Goal: Task Accomplishment & Management: Use online tool/utility

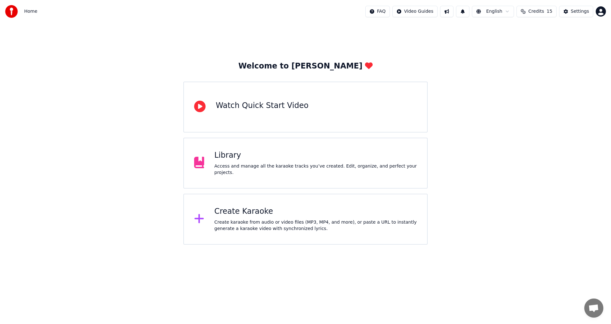
click at [312, 211] on div "Create Karaoke" at bounding box center [316, 211] width 203 height 10
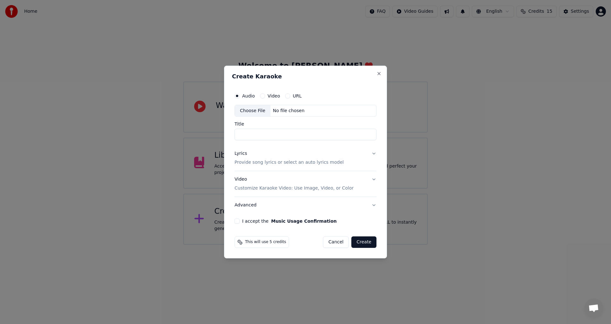
click at [263, 112] on div "Choose File" at bounding box center [253, 110] width 36 height 11
type input "**********"
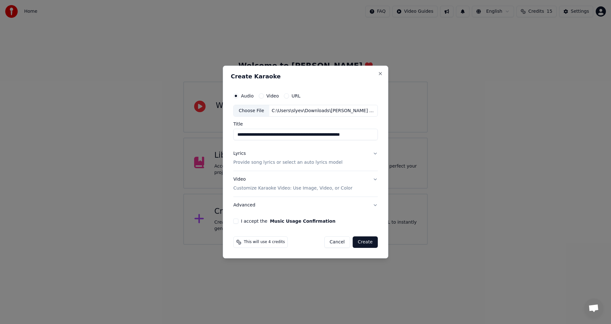
click at [374, 153] on button "Lyrics Provide song lyrics or select an auto lyrics model" at bounding box center [305, 157] width 144 height 25
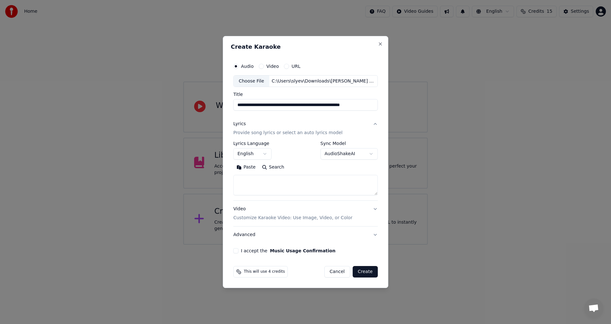
click at [284, 189] on textarea at bounding box center [305, 185] width 144 height 20
paste textarea "**********"
type textarea "**********"
click at [374, 209] on button "Video Customize Karaoke Video: Use Image, Video, or Color" at bounding box center [305, 213] width 144 height 25
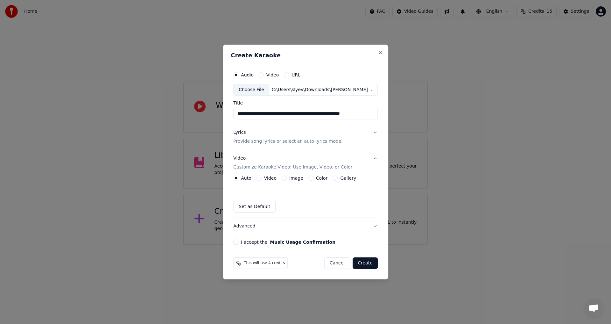
click at [312, 178] on button "Color" at bounding box center [310, 177] width 5 height 5
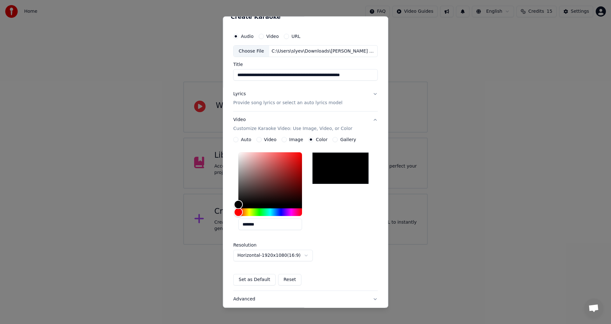
scroll to position [55, 0]
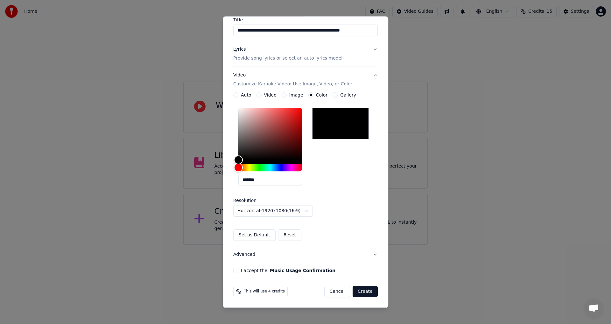
click at [235, 270] on button "I accept the Music Usage Confirmation" at bounding box center [235, 270] width 5 height 5
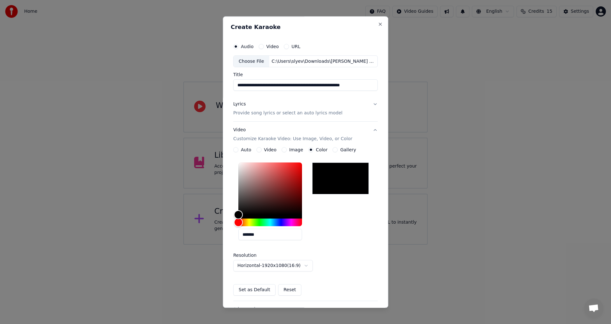
click at [293, 94] on div "**********" at bounding box center [306, 184] width 150 height 293
click at [295, 88] on input "**********" at bounding box center [305, 85] width 144 height 11
type input "**********"
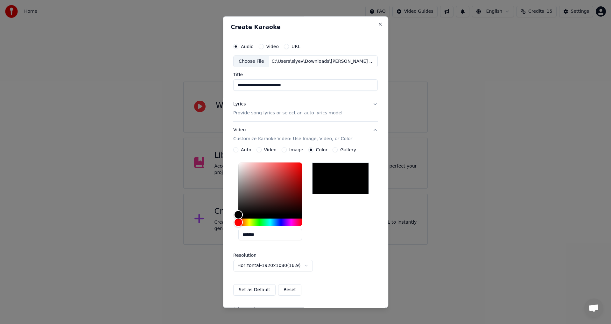
scroll to position [55, 0]
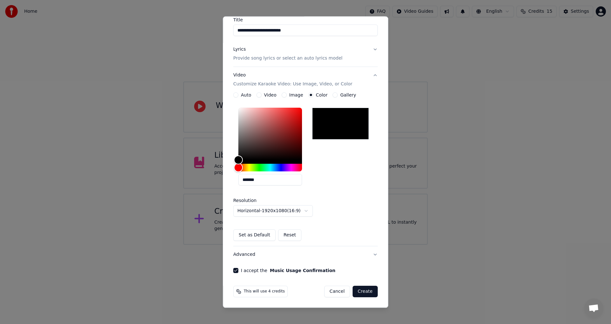
click at [367, 293] on button "Create" at bounding box center [365, 291] width 25 height 11
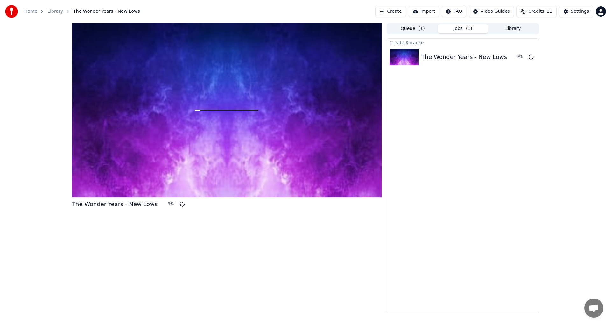
click at [518, 86] on div "Create Karaoke The Wonder Years - New Lows 9 %" at bounding box center [463, 175] width 152 height 275
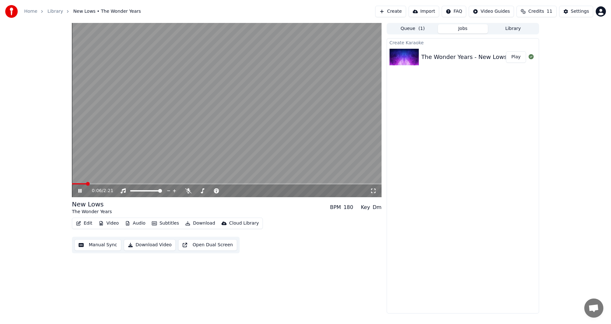
click at [83, 191] on icon at bounding box center [84, 190] width 15 height 5
click at [72, 186] on span at bounding box center [74, 184] width 4 height 4
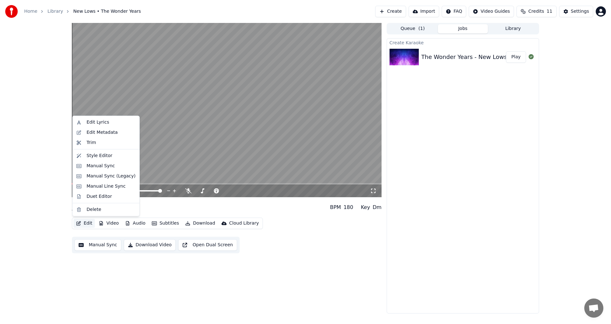
click at [83, 224] on button "Edit" at bounding box center [84, 223] width 21 height 9
click at [90, 156] on div "Style Editor" at bounding box center [100, 155] width 26 height 6
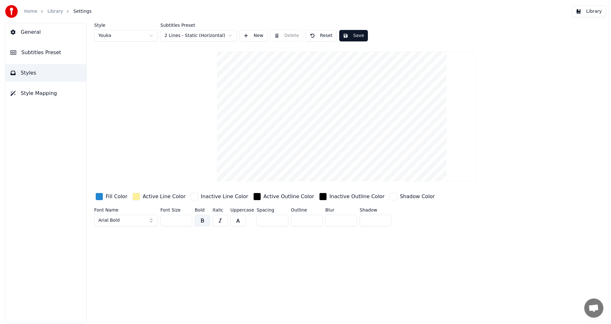
click at [108, 38] on html "Home Library Settings Library General Subtitles Preset Styles Style Mapping Sty…" at bounding box center [305, 162] width 611 height 324
click at [110, 37] on html "Home Library Settings Library General Subtitles Preset Styles Style Mapping Sty…" at bounding box center [305, 162] width 611 height 324
click at [180, 39] on html "Home Library Settings Library General Subtitles Preset Styles Style Mapping Sty…" at bounding box center [305, 162] width 611 height 324
click at [181, 37] on html "Home Library Settings Library General Subtitles Preset Styles Style Mapping Sty…" at bounding box center [305, 162] width 611 height 324
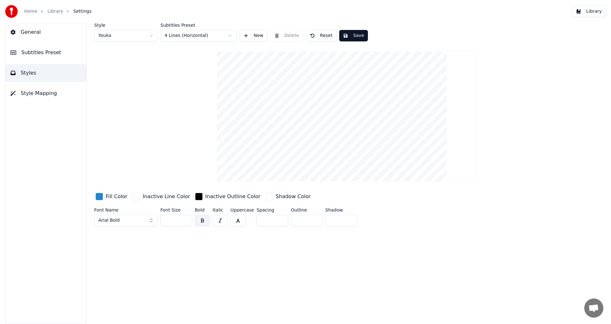
click at [44, 50] on span "Subtitles Preset" at bounding box center [41, 53] width 40 height 8
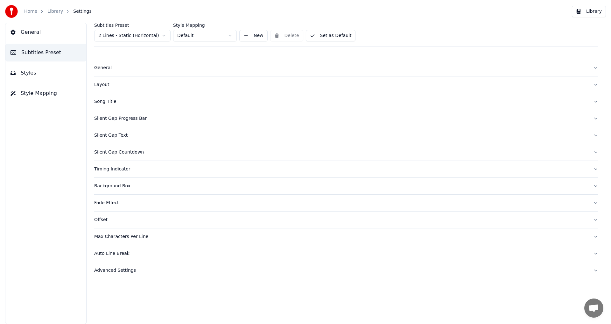
click at [115, 86] on div "Layout" at bounding box center [341, 84] width 494 height 6
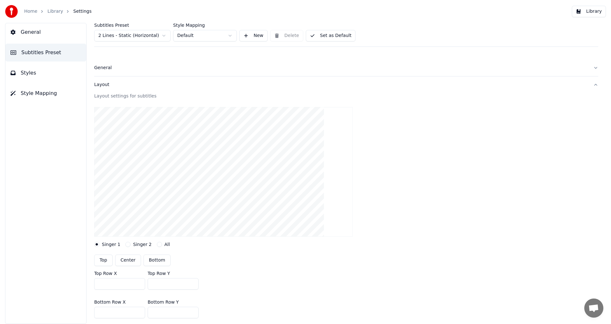
click at [115, 86] on div "Layout" at bounding box center [341, 84] width 494 height 6
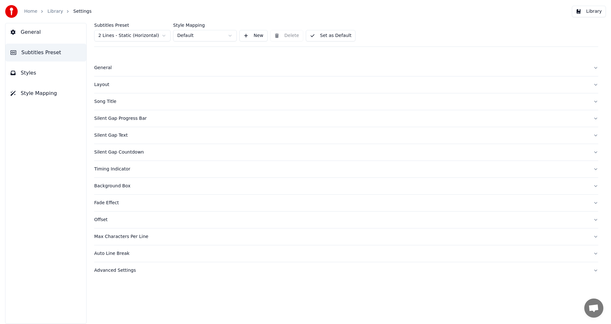
click at [120, 95] on button "Song Title" at bounding box center [346, 101] width 504 height 17
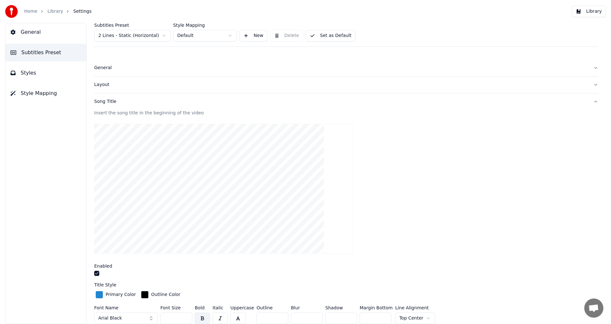
drag, startPoint x: 47, startPoint y: 158, endPoint x: 38, endPoint y: 190, distance: 34.0
click at [93, 296] on div "Subtitles Preset 2 Lines - Static (Horizontal) Style Mapping Default New Delete…" at bounding box center [346, 173] width 530 height 301
click at [99, 295] on div "button" at bounding box center [99, 295] width 8 height 8
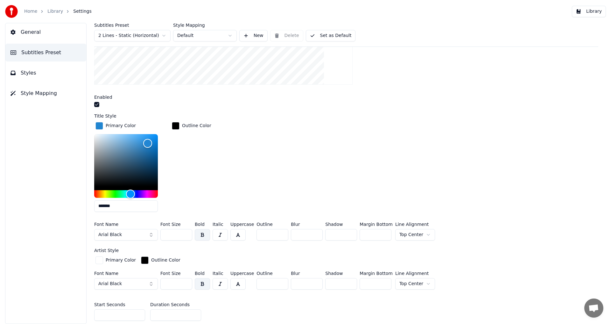
scroll to position [170, 0]
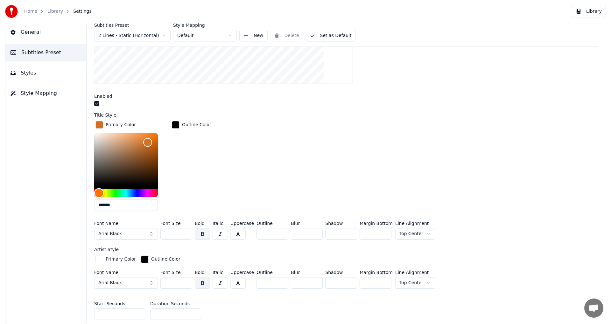
drag, startPoint x: 105, startPoint y: 189, endPoint x: 99, endPoint y: 191, distance: 6.9
click at [99, 191] on div "Hue" at bounding box center [126, 193] width 64 height 8
type input "*******"
drag, startPoint x: 147, startPoint y: 151, endPoint x: 147, endPoint y: 132, distance: 18.8
click at [147, 133] on div "Color" at bounding box center [126, 159] width 64 height 52
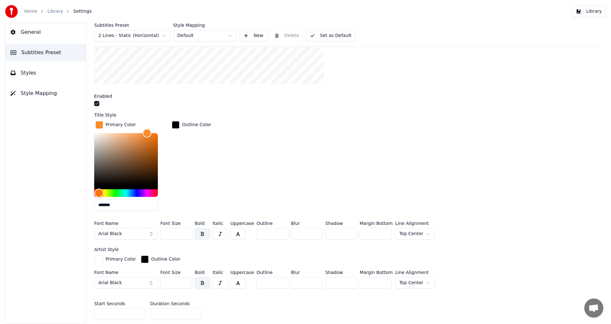
click at [213, 164] on div "Primary Color ******* Outline Color" at bounding box center [346, 168] width 504 height 96
click at [179, 126] on div "button" at bounding box center [176, 125] width 8 height 8
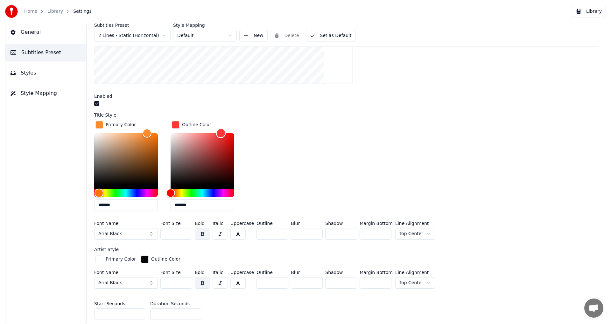
drag, startPoint x: 215, startPoint y: 139, endPoint x: 221, endPoint y: 132, distance: 9.3
click at [221, 133] on div "Color" at bounding box center [203, 159] width 64 height 52
type input "*******"
click at [174, 193] on div "Hue" at bounding box center [171, 193] width 10 height 10
click at [181, 204] on input "*******" at bounding box center [203, 204] width 64 height 11
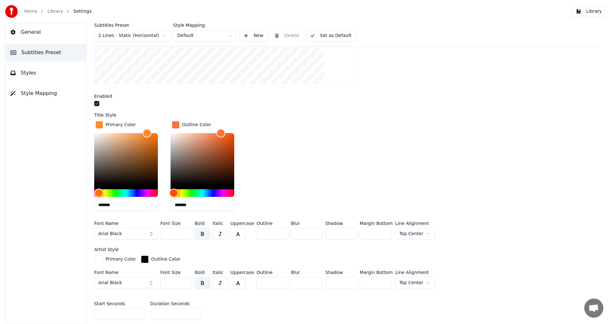
click at [181, 204] on input "*******" at bounding box center [203, 204] width 64 height 11
click at [147, 202] on input "*******" at bounding box center [126, 204] width 64 height 11
paste input "text"
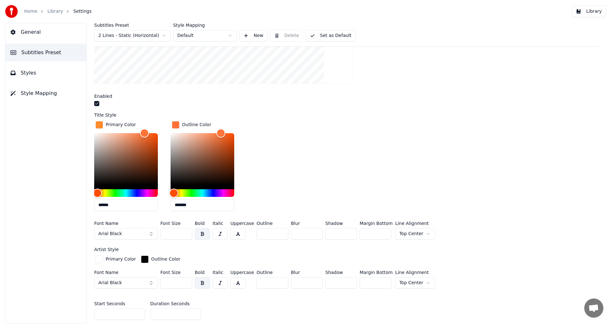
type input "******"
click at [280, 179] on div "Primary Color ****** Outline Color *******" at bounding box center [346, 168] width 504 height 96
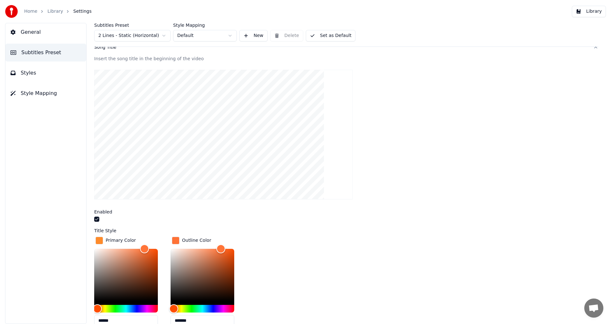
scroll to position [105, 0]
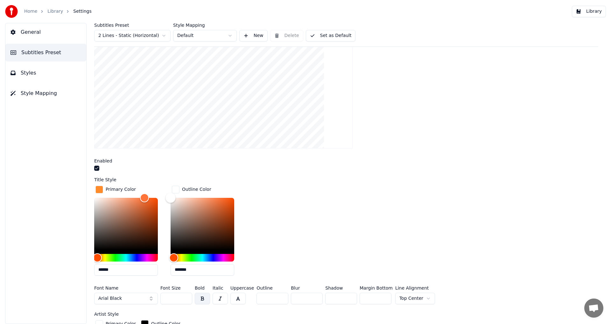
type input "*******"
drag, startPoint x: 192, startPoint y: 208, endPoint x: 169, endPoint y: 265, distance: 61.7
click at [169, 265] on div "Primary Color ****** Outline Color *******" at bounding box center [346, 232] width 504 height 96
click at [356, 185] on div "Primary Color ****** Outline Color *******" at bounding box center [346, 232] width 504 height 96
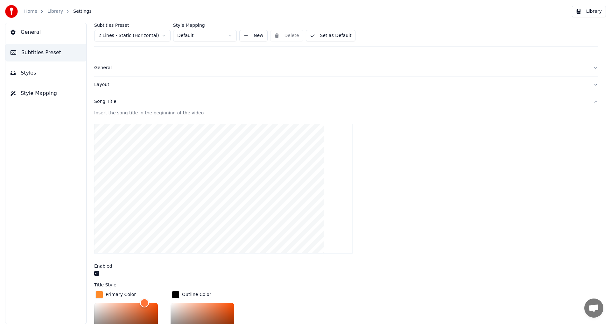
scroll to position [41, 0]
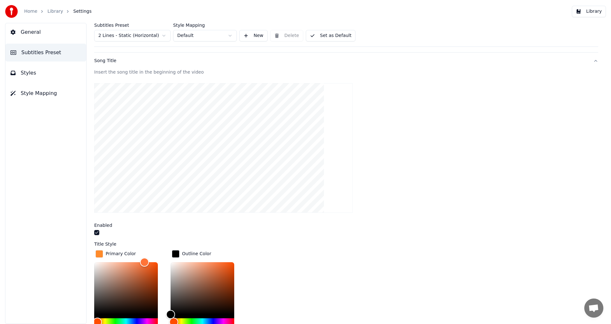
click at [217, 239] on div "Insert the song title in the beginning of the video Enabled Title Style Primary…" at bounding box center [346, 285] width 504 height 432
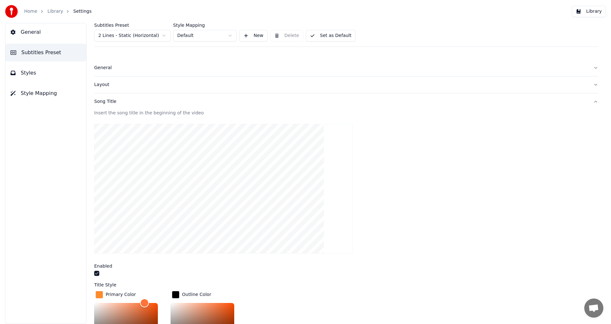
click at [165, 99] on div "Song Title" at bounding box center [341, 101] width 494 height 6
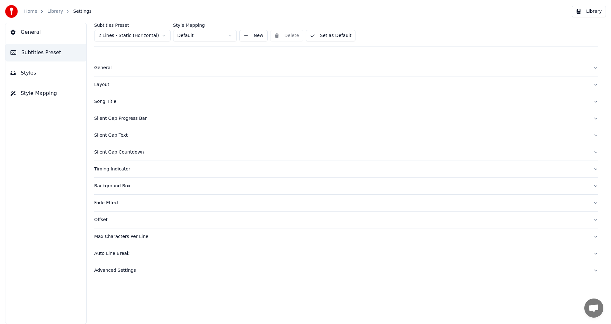
click at [148, 122] on button "Silent Gap Progress Bar" at bounding box center [346, 118] width 504 height 17
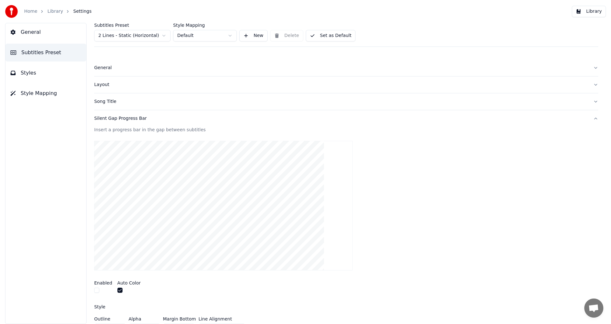
click at [168, 119] on div "Silent Gap Progress Bar" at bounding box center [341, 118] width 494 height 6
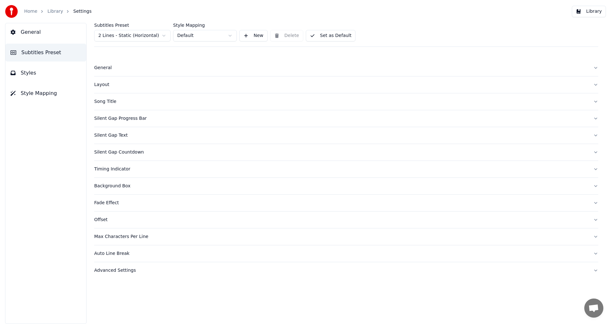
click at [153, 135] on div "Silent Gap Text" at bounding box center [341, 135] width 494 height 6
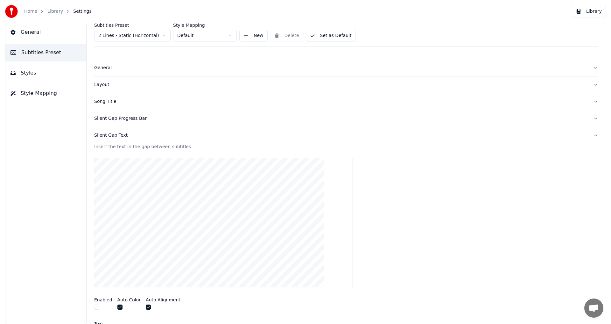
click at [153, 135] on div "Silent Gap Text" at bounding box center [341, 135] width 494 height 6
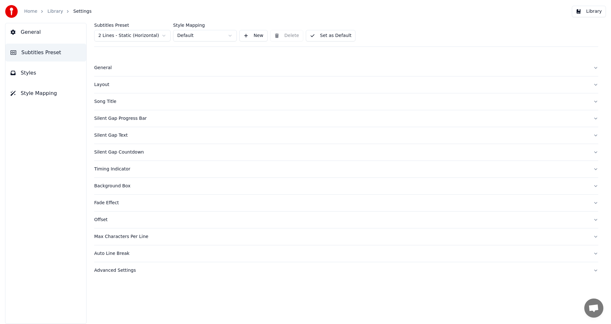
click at [151, 169] on div "Timing Indicator" at bounding box center [341, 169] width 494 height 6
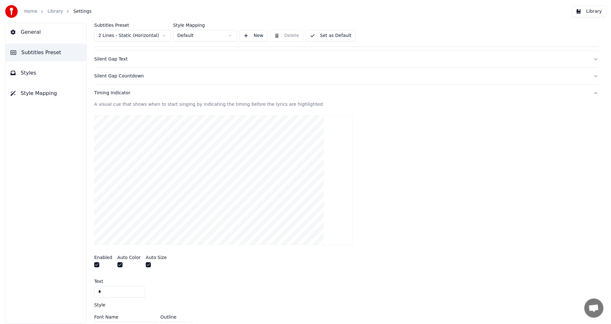
scroll to position [83, 0]
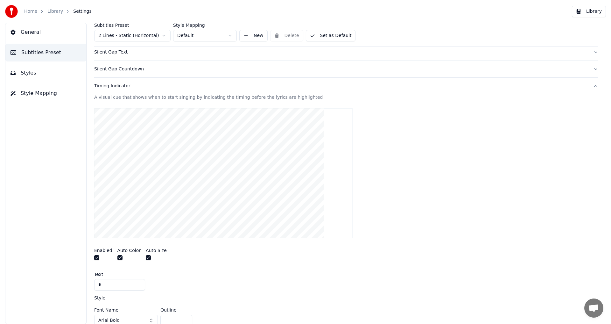
click at [169, 87] on div "Timing Indicator" at bounding box center [341, 86] width 494 height 6
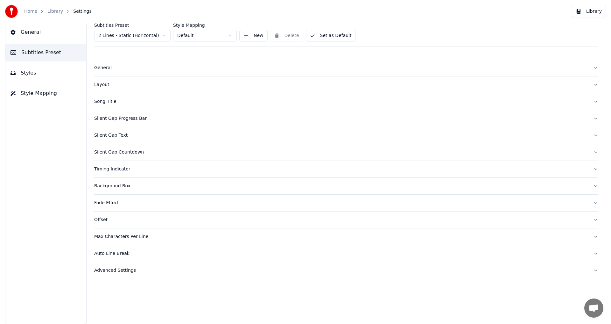
click at [128, 83] on div "Layout" at bounding box center [341, 84] width 494 height 6
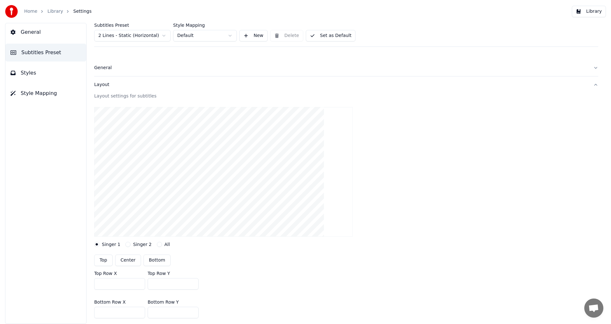
click at [128, 83] on div "Layout" at bounding box center [341, 84] width 494 height 6
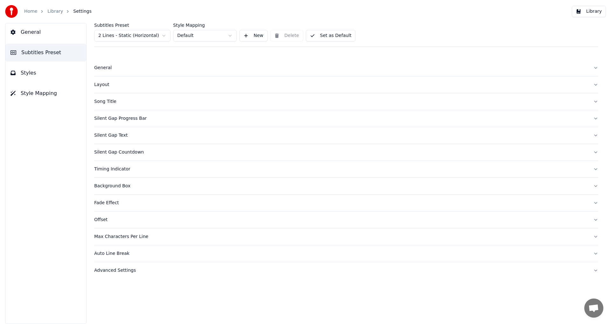
click at [133, 71] on button "General" at bounding box center [346, 68] width 504 height 17
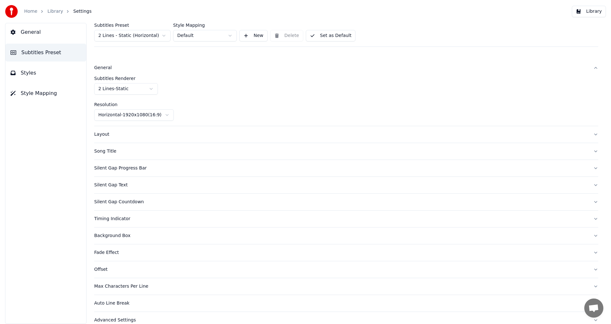
click at [133, 71] on button "General" at bounding box center [346, 68] width 504 height 17
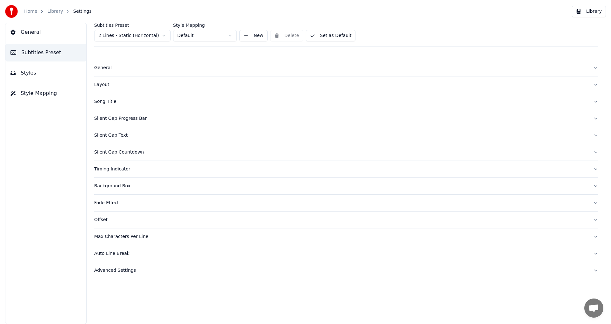
click at [129, 100] on div "Song Title" at bounding box center [341, 101] width 494 height 6
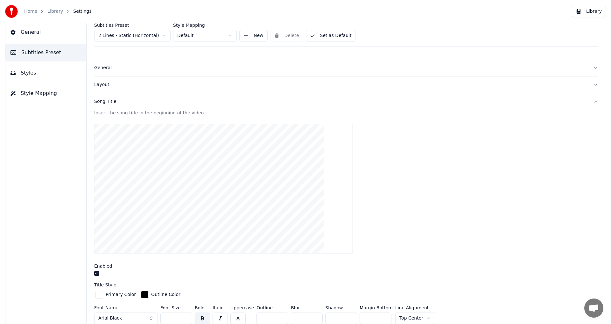
click at [129, 100] on div "Song Title" at bounding box center [341, 101] width 494 height 6
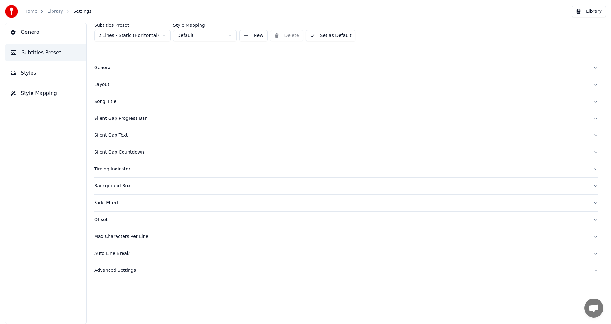
click at [136, 117] on div "Silent Gap Progress Bar" at bounding box center [341, 118] width 494 height 6
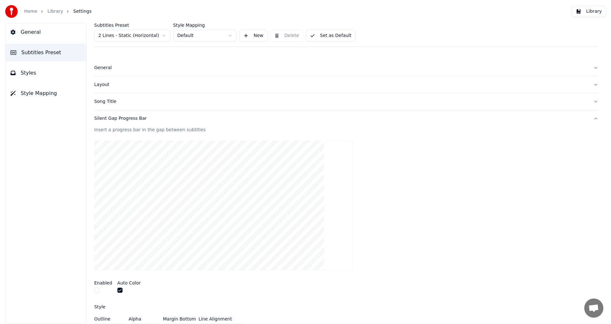
click at [136, 117] on div "Silent Gap Progress Bar" at bounding box center [341, 118] width 494 height 6
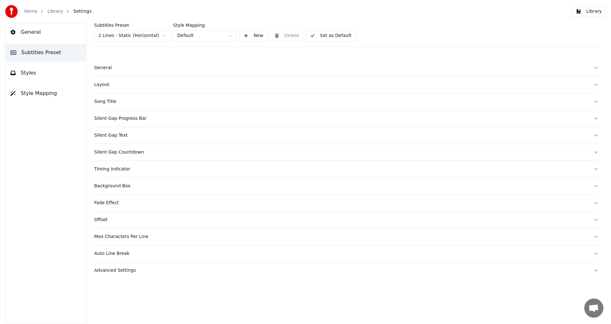
click at [136, 117] on div "Silent Gap Progress Bar" at bounding box center [341, 118] width 494 height 6
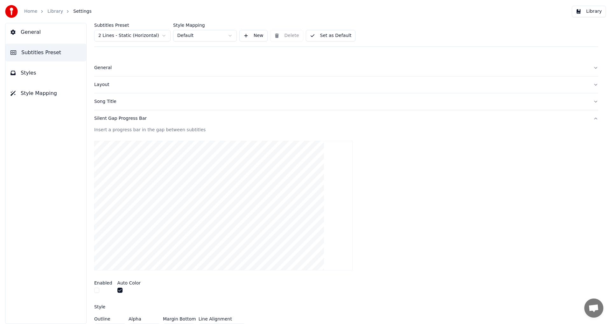
click at [136, 117] on div "Silent Gap Progress Bar" at bounding box center [341, 118] width 494 height 6
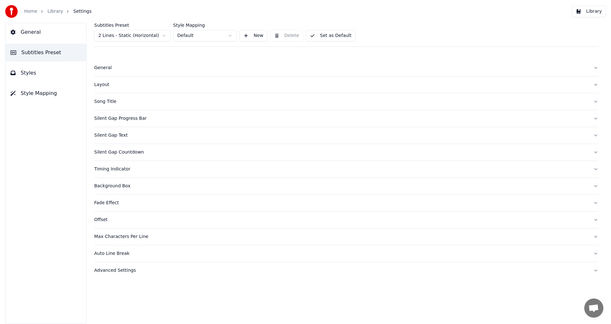
click at [138, 130] on button "Silent Gap Text" at bounding box center [346, 135] width 504 height 17
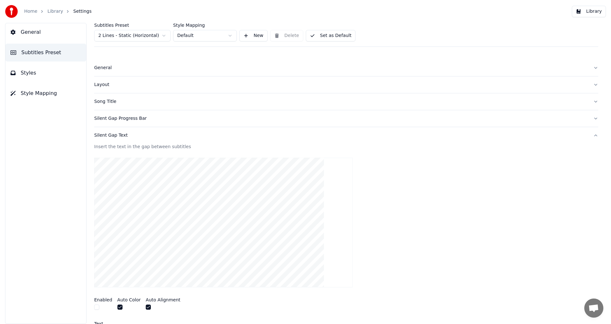
click at [138, 130] on button "Silent Gap Text" at bounding box center [346, 135] width 504 height 17
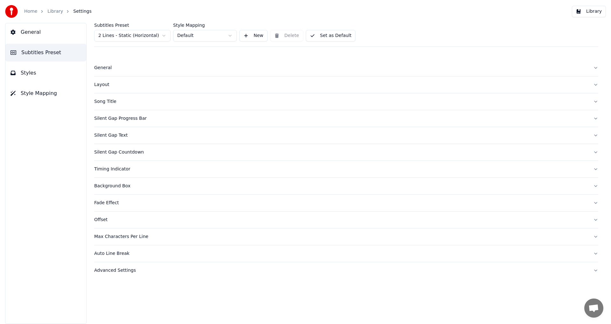
click at [143, 154] on div "Silent Gap Countdown" at bounding box center [341, 152] width 494 height 6
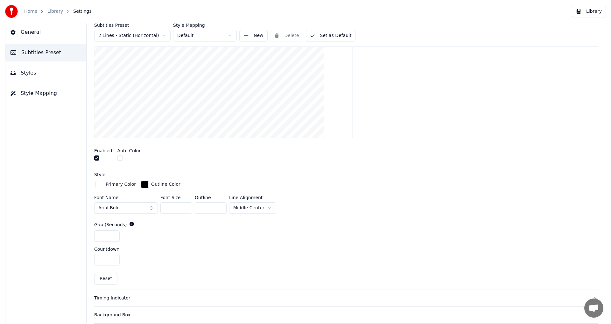
scroll to position [135, 0]
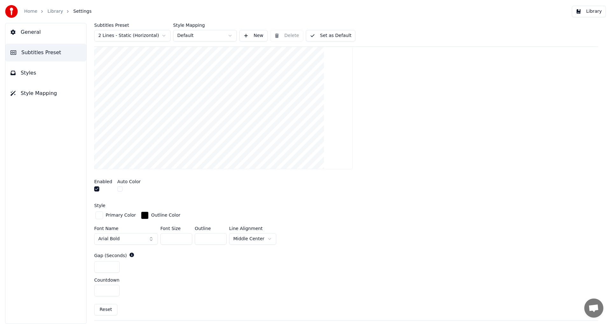
click at [97, 190] on button "button" at bounding box center [96, 188] width 5 height 5
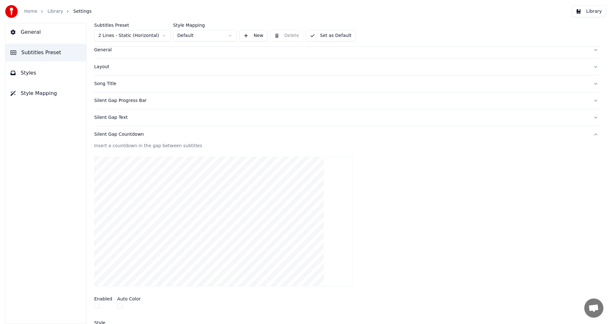
click at [184, 137] on div "Silent Gap Countdown" at bounding box center [341, 134] width 494 height 6
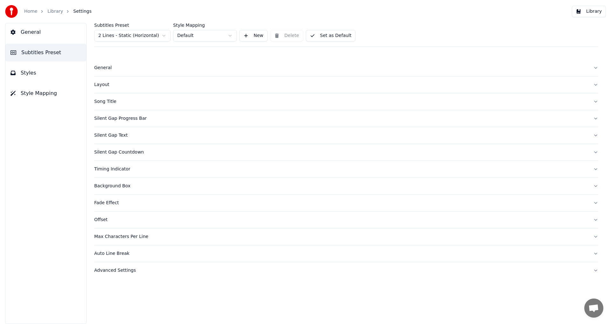
click at [150, 169] on div "Timing Indicator" at bounding box center [341, 169] width 494 height 6
drag, startPoint x: 396, startPoint y: 236, endPoint x: 395, endPoint y: 240, distance: 4.9
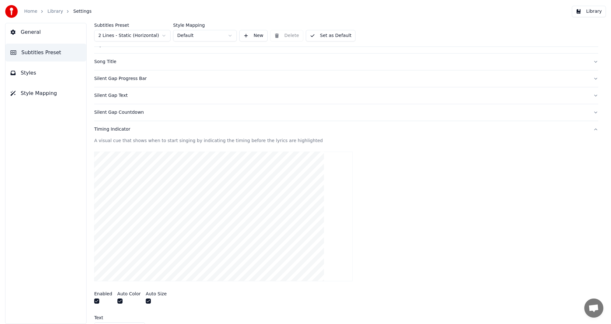
scroll to position [98, 0]
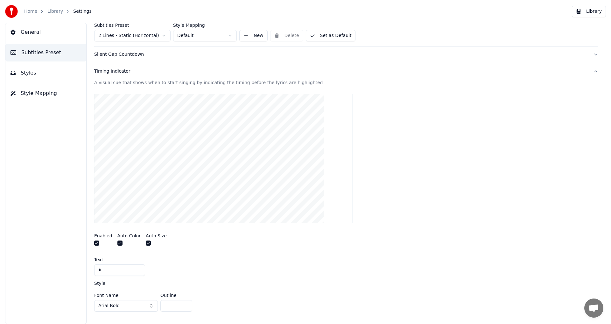
click at [186, 67] on button "Timing Indicator" at bounding box center [346, 71] width 504 height 17
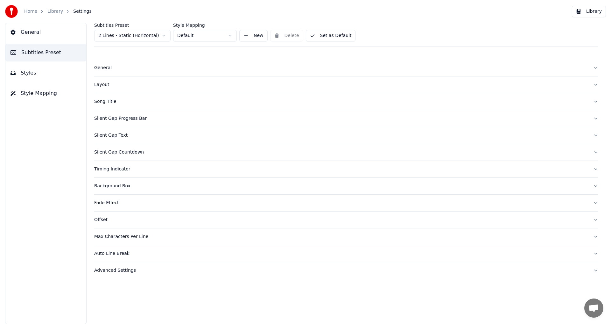
click at [128, 267] on div "Advanced Settings" at bounding box center [341, 270] width 494 height 6
click at [61, 72] on button "Styles" at bounding box center [45, 73] width 81 height 18
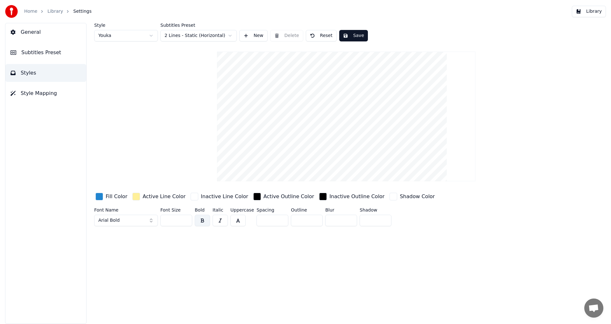
click at [101, 194] on div "button" at bounding box center [99, 197] width 8 height 8
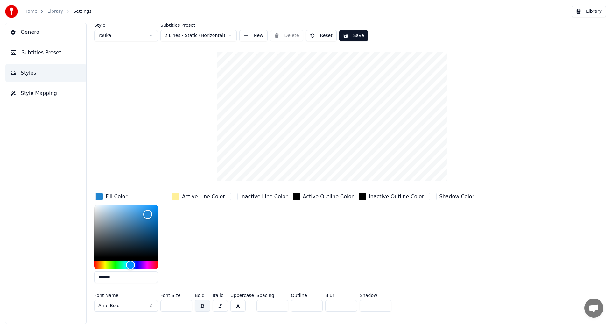
click at [121, 279] on input "*******" at bounding box center [126, 276] width 64 height 11
paste input "text"
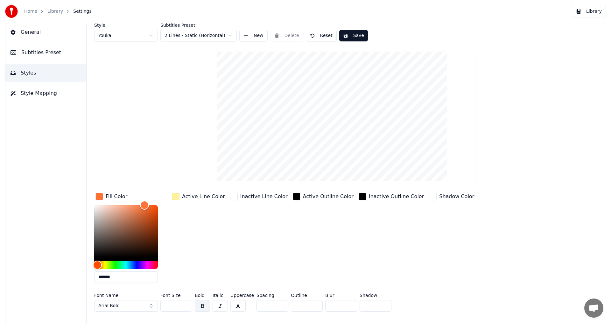
type input "*******"
click at [203, 255] on div "Active Line Color" at bounding box center [199, 239] width 56 height 96
click at [52, 89] on button "Style Mapping" at bounding box center [45, 93] width 81 height 18
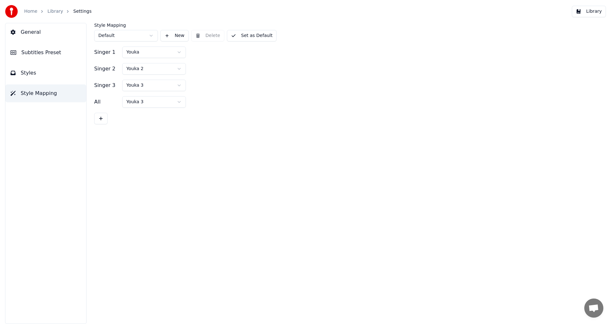
click at [57, 52] on button "Subtitles Preset" at bounding box center [45, 53] width 81 height 18
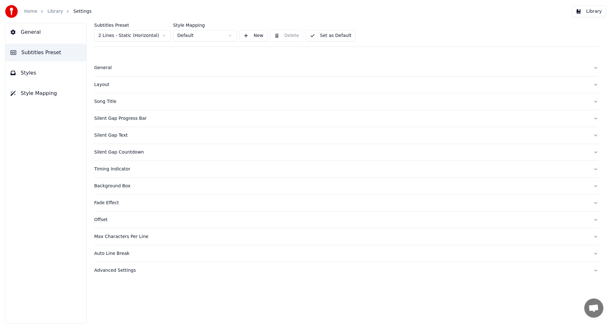
click at [126, 267] on div "Advanced Settings" at bounding box center [341, 270] width 494 height 6
click at [132, 260] on button "Auto Line Break" at bounding box center [346, 253] width 504 height 17
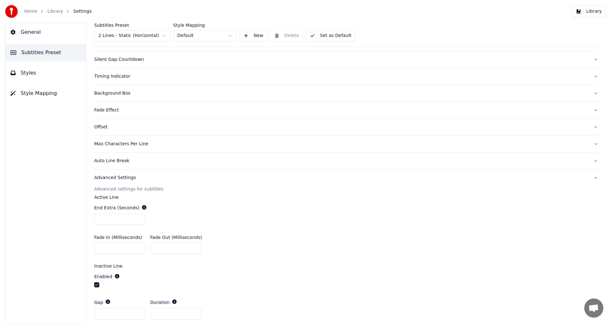
scroll to position [146, 0]
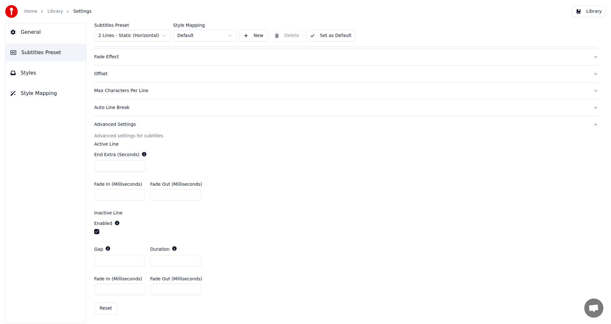
click at [147, 123] on div "Advanced Settings" at bounding box center [341, 124] width 494 height 6
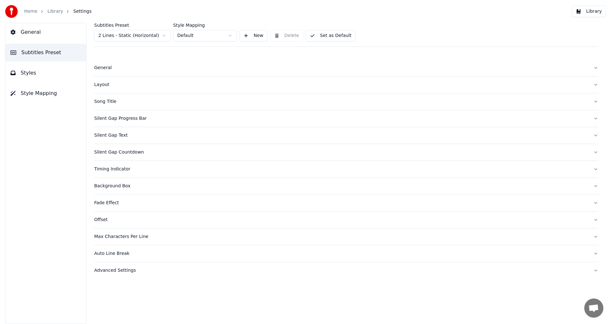
click at [140, 255] on div "Auto Line Break" at bounding box center [341, 253] width 494 height 6
click at [145, 238] on div "Max Characters Per Line" at bounding box center [341, 236] width 494 height 6
click at [148, 235] on div "Max Characters Per Line" at bounding box center [341, 236] width 494 height 6
click at [144, 223] on button "Offset" at bounding box center [346, 219] width 504 height 17
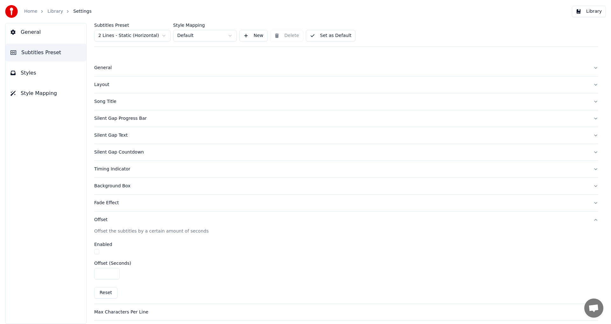
click at [144, 223] on button "Offset" at bounding box center [346, 219] width 504 height 17
click at [146, 185] on div "Background Box" at bounding box center [341, 186] width 494 height 6
click at [145, 170] on div "Timing Indicator" at bounding box center [341, 169] width 494 height 6
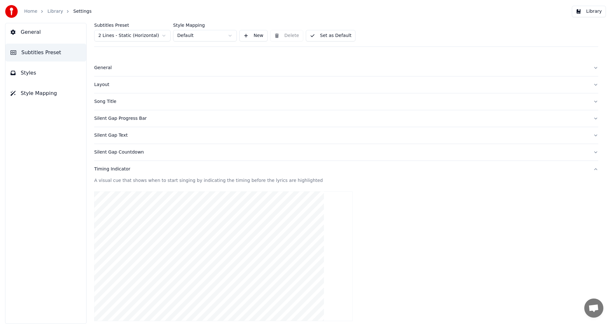
click at [145, 170] on div "Timing Indicator" at bounding box center [341, 169] width 494 height 6
click at [127, 76] on button "Layout" at bounding box center [346, 84] width 504 height 17
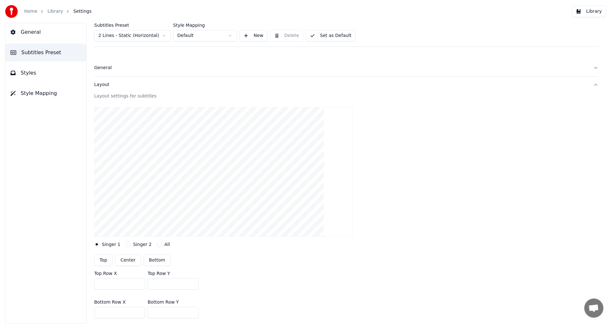
click at [127, 85] on div "Layout" at bounding box center [341, 84] width 494 height 6
click at [128, 70] on div "General" at bounding box center [341, 68] width 494 height 6
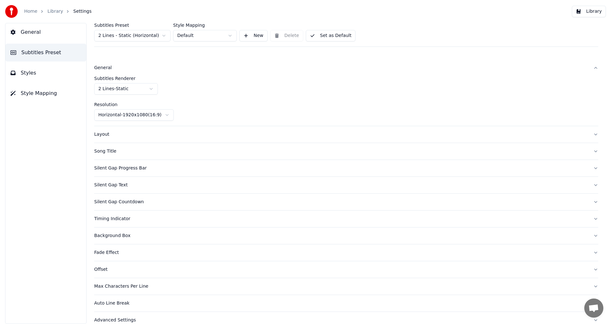
click at [128, 70] on div "General" at bounding box center [341, 68] width 494 height 6
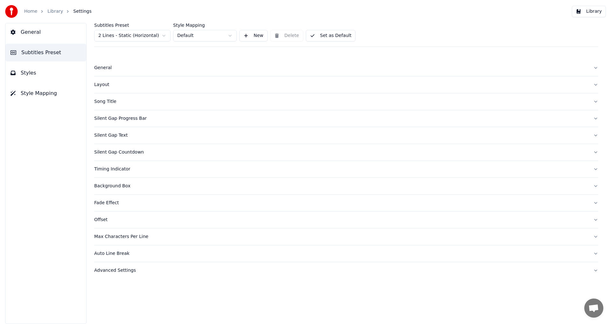
click at [118, 100] on div "Song Title" at bounding box center [341, 101] width 494 height 6
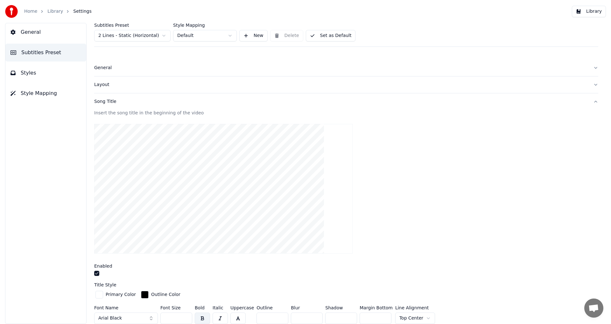
click at [94, 273] on button "button" at bounding box center [96, 273] width 5 height 5
click at [137, 101] on div "Song Title" at bounding box center [341, 101] width 494 height 6
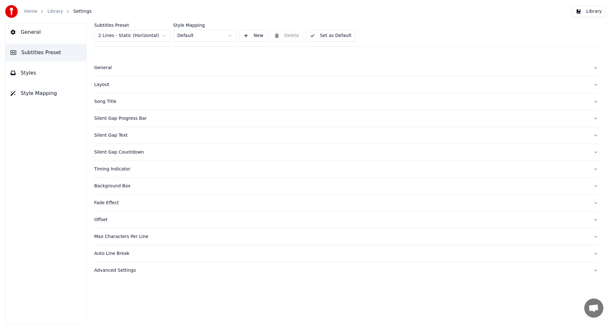
click at [42, 28] on button "General" at bounding box center [45, 32] width 81 height 18
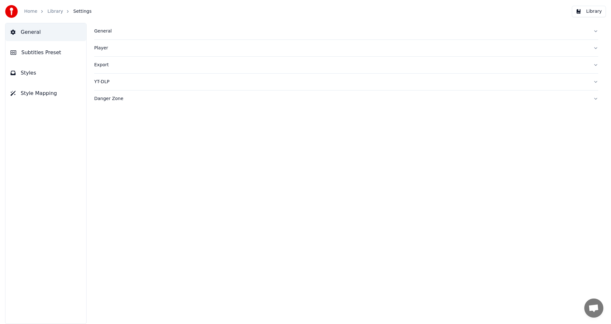
click at [51, 86] on button "Style Mapping" at bounding box center [45, 93] width 81 height 18
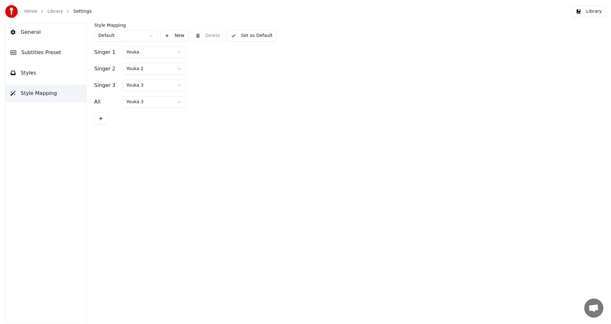
click at [50, 74] on button "Styles" at bounding box center [45, 73] width 81 height 18
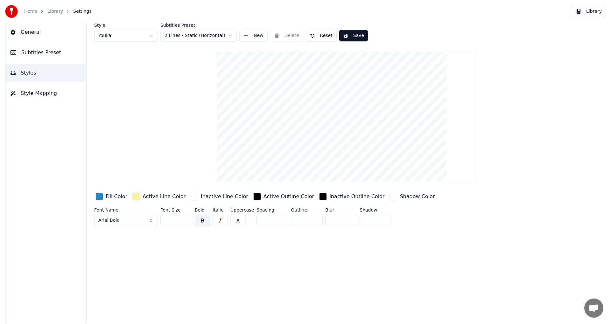
click at [99, 200] on div "Fill Color" at bounding box center [111, 196] width 34 height 10
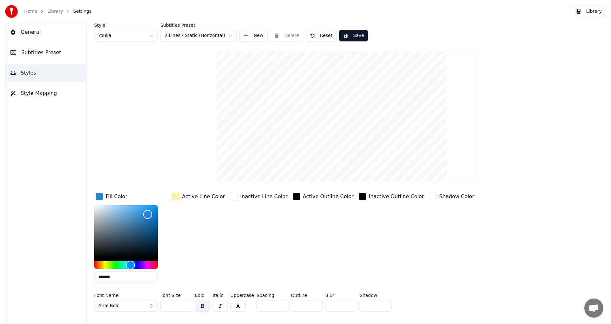
click at [99, 199] on div "button" at bounding box center [99, 197] width 8 height 8
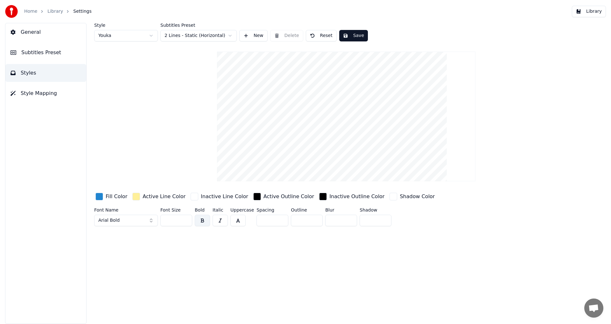
click at [100, 198] on div "button" at bounding box center [99, 197] width 8 height 8
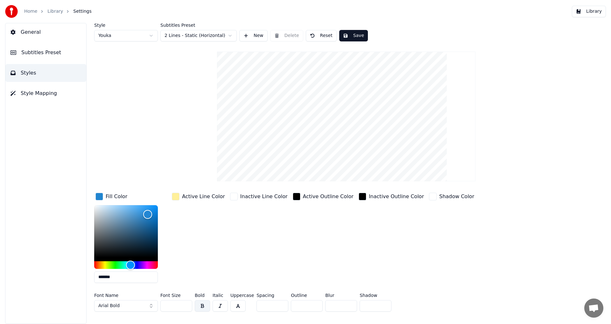
click at [118, 287] on div "Fill Color *******" at bounding box center [131, 239] width 74 height 96
click at [118, 277] on input "*******" at bounding box center [126, 276] width 64 height 11
paste input "text"
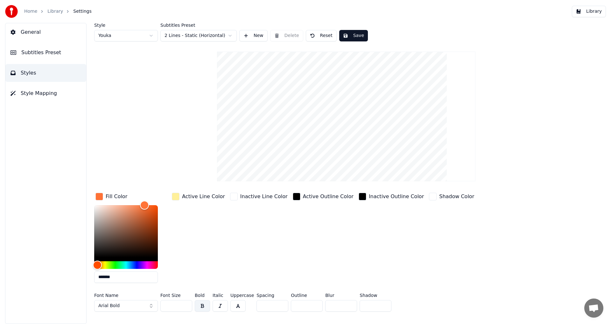
type input "*******"
click at [206, 257] on div "Active Line Color" at bounding box center [199, 239] width 56 height 96
click at [113, 304] on span "Arial Bold" at bounding box center [108, 305] width 21 height 6
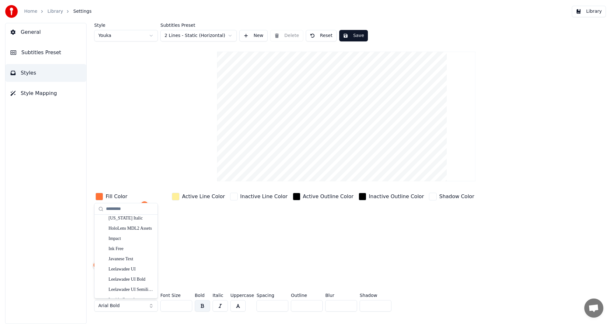
scroll to position [571, 0]
click at [134, 234] on div "Impact" at bounding box center [126, 230] width 60 height 10
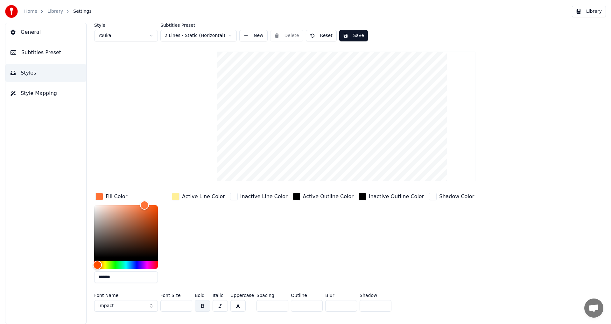
click at [140, 305] on button "Impact" at bounding box center [126, 305] width 64 height 11
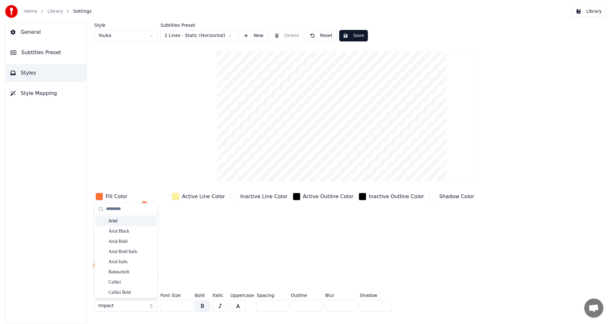
click at [138, 224] on div "Arial" at bounding box center [131, 221] width 45 height 6
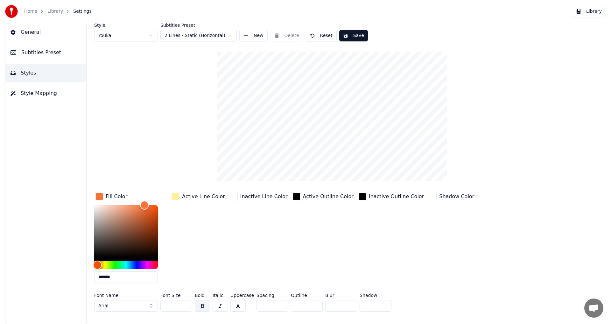
click at [146, 305] on button "Arial" at bounding box center [126, 305] width 64 height 11
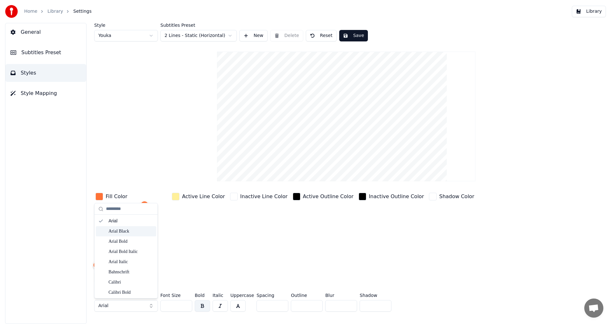
click at [134, 229] on div "Arial Black" at bounding box center [131, 231] width 45 height 6
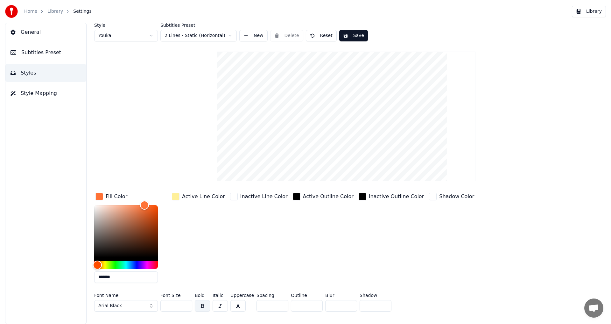
click at [139, 306] on button "Arial Black" at bounding box center [126, 305] width 64 height 11
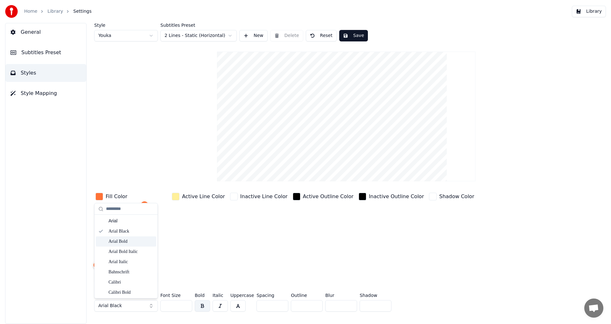
click at [130, 243] on div "Arial Bold" at bounding box center [131, 241] width 45 height 6
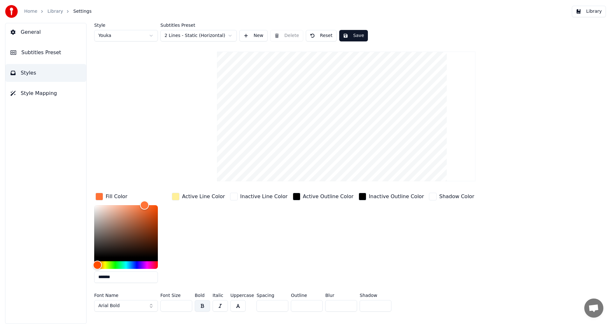
click at [173, 264] on div "Active Line Color" at bounding box center [199, 239] width 56 height 96
click at [356, 28] on div "Style Youka Subtitles Preset 2 Lines - Static (Horizontal) New Delete Reset Save" at bounding box center [346, 32] width 504 height 18
click at [354, 31] on button "Save" at bounding box center [353, 35] width 29 height 11
click at [343, 40] on button "Save" at bounding box center [353, 35] width 29 height 11
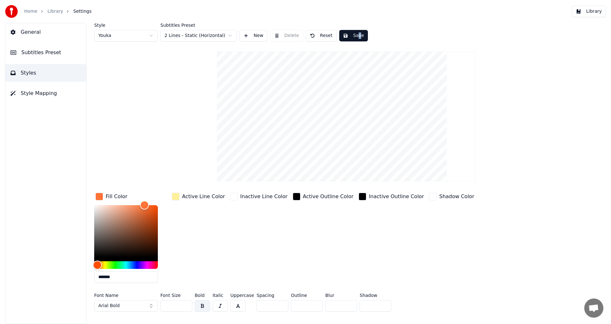
click at [47, 30] on button "General" at bounding box center [45, 32] width 81 height 18
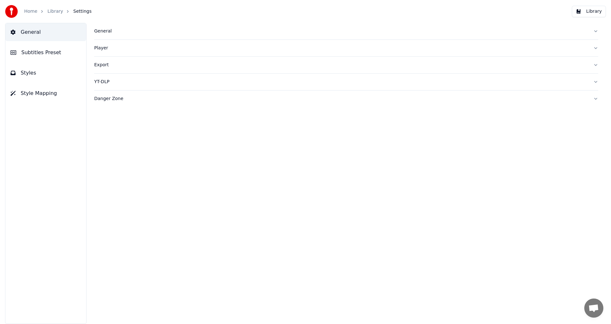
click at [54, 12] on link "Library" at bounding box center [55, 11] width 16 height 6
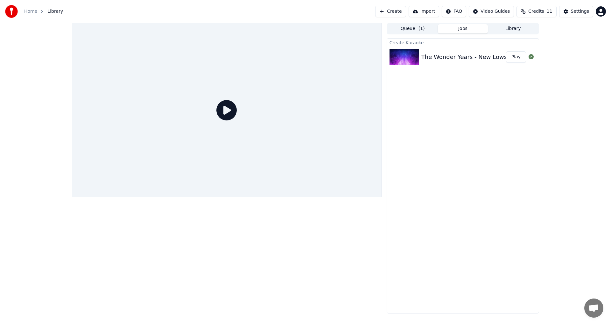
click at [453, 65] on div "The Wonder Years - New Lows Play" at bounding box center [463, 57] width 152 height 22
click at [238, 104] on div at bounding box center [227, 110] width 310 height 174
click at [233, 107] on icon at bounding box center [226, 110] width 20 height 20
click at [230, 113] on icon at bounding box center [226, 110] width 20 height 20
click at [511, 59] on button "Play" at bounding box center [516, 56] width 20 height 11
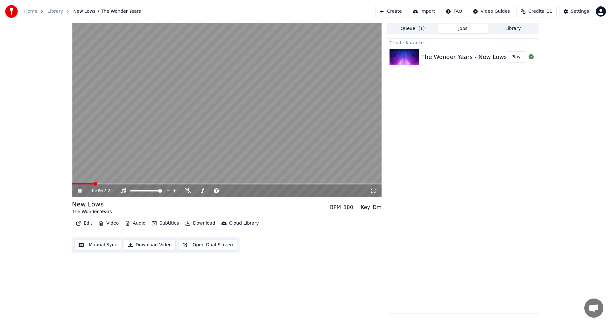
click at [107, 184] on span at bounding box center [227, 183] width 310 height 1
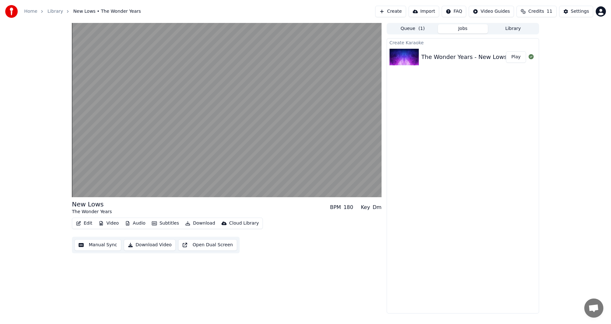
click at [86, 224] on button "Edit" at bounding box center [84, 223] width 21 height 9
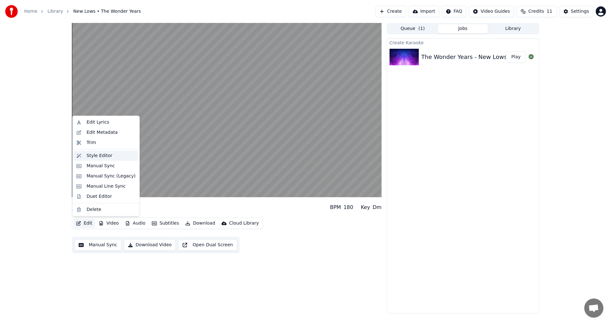
click at [90, 157] on div "Style Editor" at bounding box center [100, 155] width 26 height 6
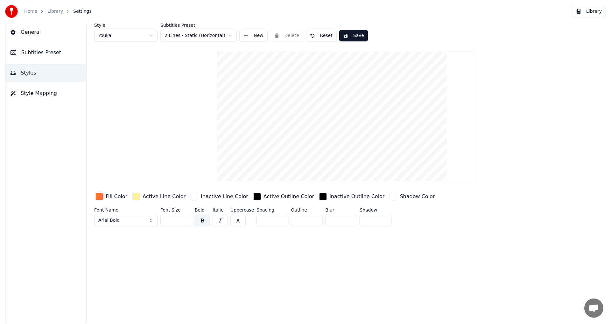
click at [180, 32] on html "Home Library Settings Library General Subtitles Preset Styles Style Mapping Sty…" at bounding box center [305, 162] width 611 height 324
click at [344, 37] on button "Save" at bounding box center [353, 35] width 29 height 11
click at [46, 55] on span "Subtitles Preset" at bounding box center [41, 53] width 40 height 8
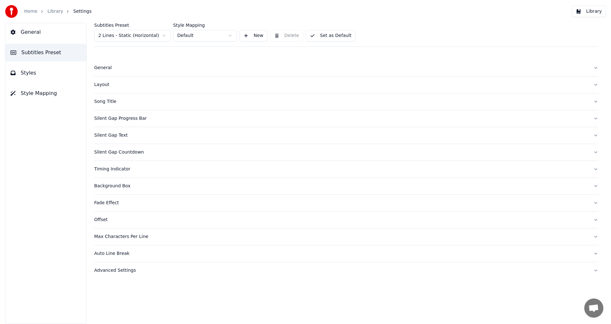
click at [114, 96] on button "Song Title" at bounding box center [346, 101] width 504 height 17
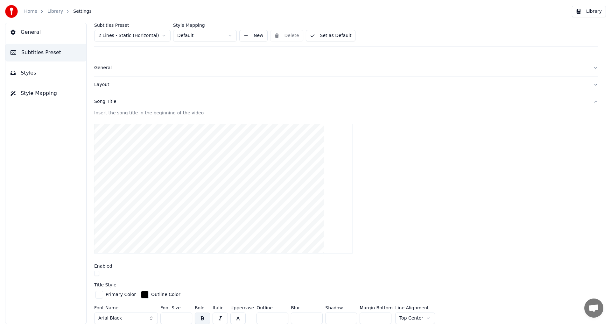
click at [125, 103] on div "Song Title" at bounding box center [341, 101] width 494 height 6
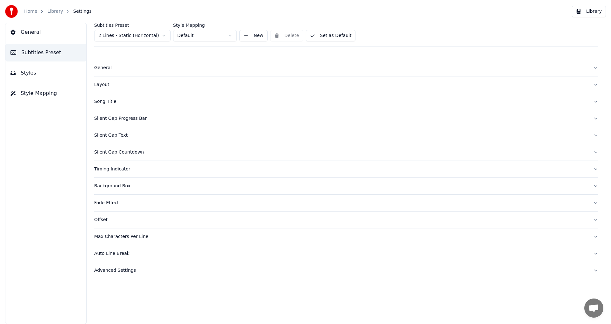
click at [123, 88] on button "Layout" at bounding box center [346, 84] width 504 height 17
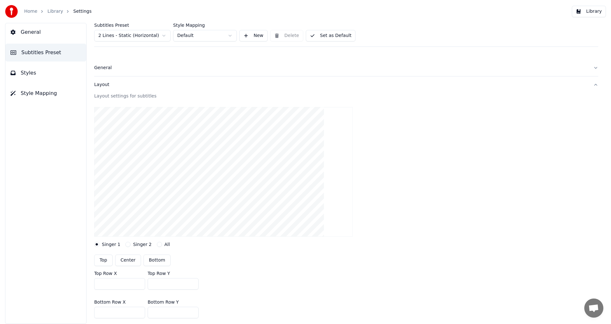
click at [123, 88] on button "Layout" at bounding box center [346, 84] width 504 height 17
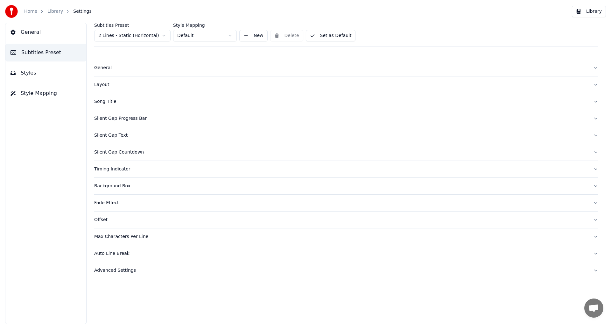
click at [123, 101] on div "Song Title" at bounding box center [341, 101] width 494 height 6
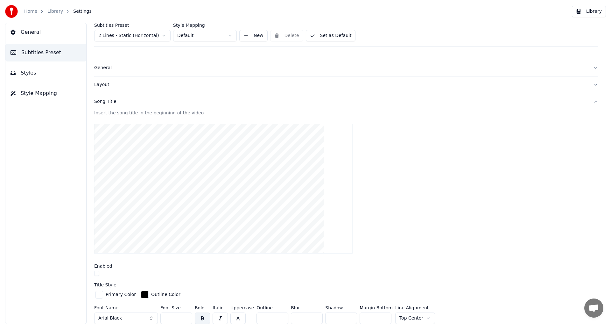
click at [123, 101] on div "Song Title" at bounding box center [341, 101] width 494 height 6
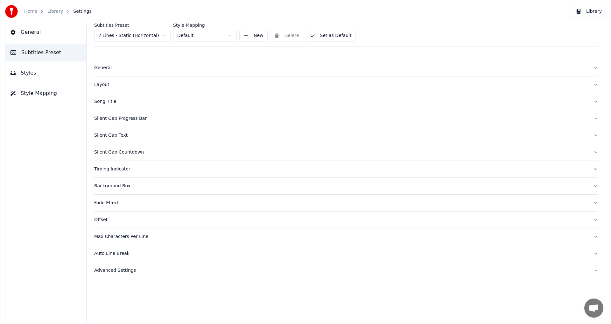
click at [122, 118] on div "Silent Gap Progress Bar" at bounding box center [341, 118] width 494 height 6
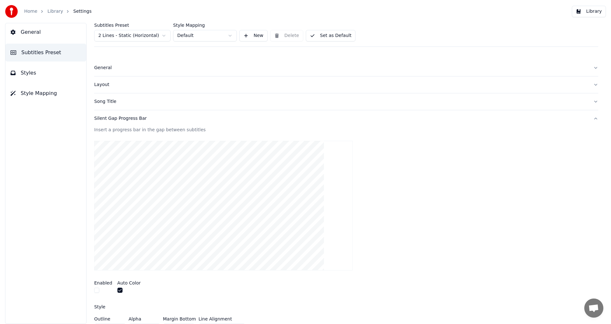
click at [122, 118] on div "Silent Gap Progress Bar" at bounding box center [341, 118] width 494 height 6
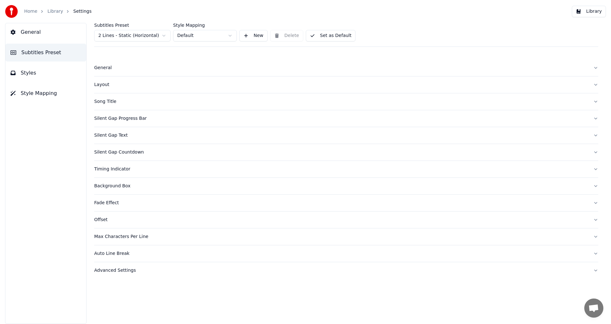
click at [123, 238] on div "Max Characters Per Line" at bounding box center [341, 236] width 494 height 6
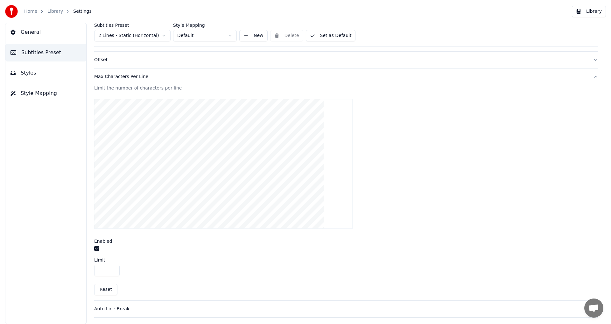
scroll to position [175, 0]
click at [333, 39] on button "Set as Default" at bounding box center [331, 35] width 50 height 11
click at [181, 67] on button "Max Characters Per Line" at bounding box center [346, 61] width 504 height 17
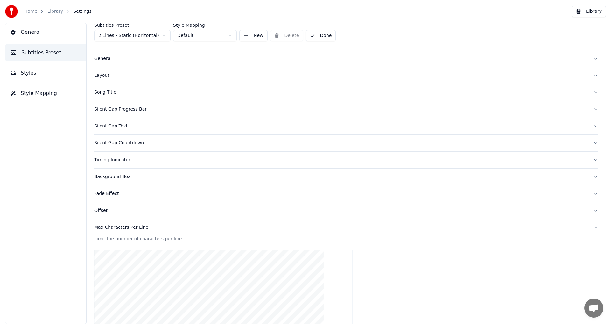
scroll to position [0, 0]
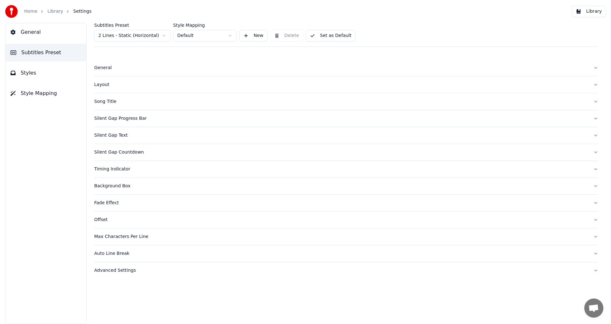
click at [55, 11] on link "Library" at bounding box center [55, 11] width 16 height 6
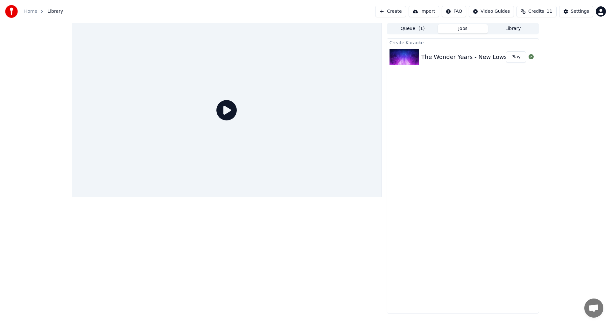
click at [517, 60] on button "Play" at bounding box center [516, 56] width 20 height 11
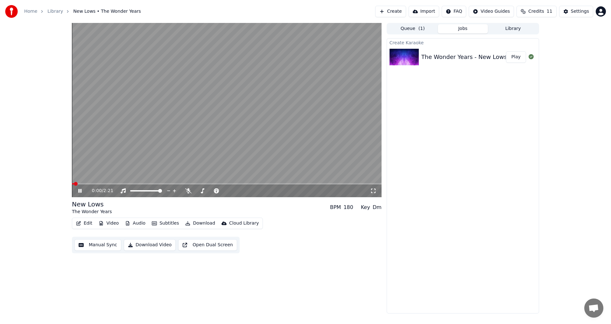
drag, startPoint x: 319, startPoint y: 239, endPoint x: 320, endPoint y: 233, distance: 6.2
click at [215, 122] on video at bounding box center [227, 110] width 310 height 174
click at [92, 182] on video at bounding box center [227, 110] width 310 height 174
click at [96, 184] on span at bounding box center [227, 183] width 310 height 1
click at [111, 184] on span at bounding box center [227, 183] width 310 height 1
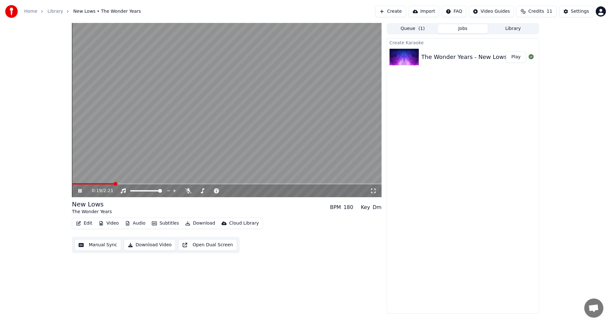
click at [135, 182] on video at bounding box center [227, 110] width 310 height 174
click at [137, 183] on span at bounding box center [227, 183] width 310 height 1
click at [141, 170] on video at bounding box center [227, 110] width 310 height 174
click at [115, 183] on video at bounding box center [227, 110] width 310 height 174
click at [164, 225] on button "Subtitles" at bounding box center [165, 223] width 32 height 9
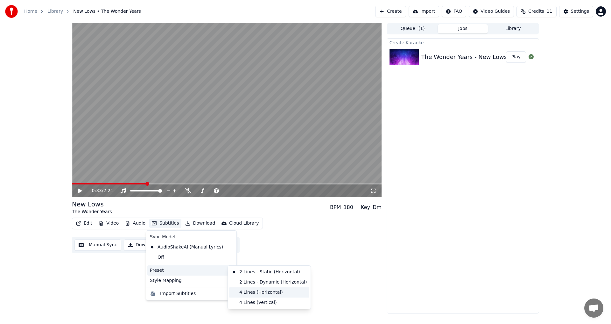
click at [271, 294] on div "4 Lines (Horizontal)" at bounding box center [269, 292] width 80 height 10
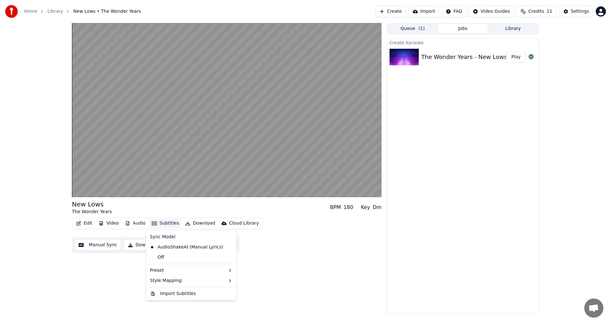
click at [158, 223] on button "Subtitles" at bounding box center [165, 223] width 32 height 9
click at [308, 258] on div "New Lows The Wonder Years BPM 180 Key Dm Edit Video Audio Subtitles Download Cl…" at bounding box center [227, 168] width 310 height 290
click at [136, 224] on button "Audio" at bounding box center [135, 223] width 25 height 9
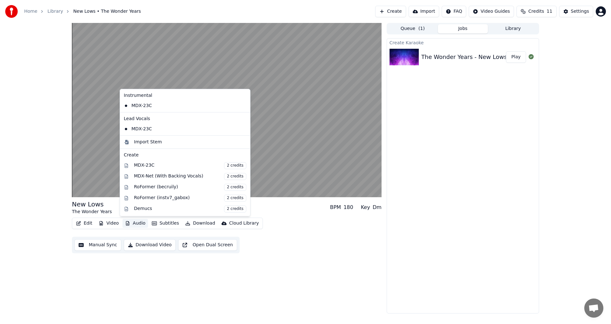
click at [136, 224] on button "Audio" at bounding box center [135, 223] width 25 height 9
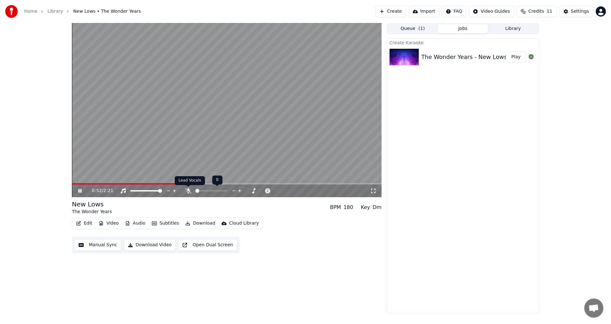
click at [190, 191] on icon at bounding box center [188, 190] width 6 height 5
click at [211, 134] on video at bounding box center [227, 110] width 310 height 174
click at [164, 225] on button "Subtitles" at bounding box center [165, 223] width 32 height 9
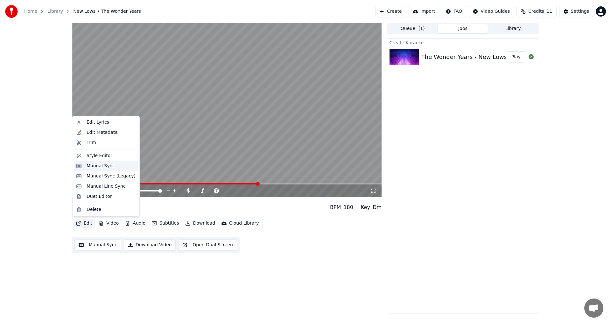
click at [115, 166] on div "Manual Sync" at bounding box center [111, 166] width 49 height 6
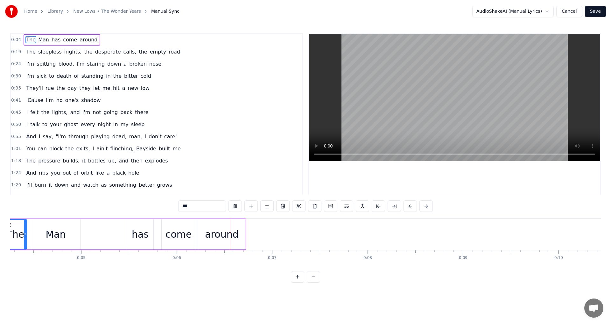
scroll to position [0, 539]
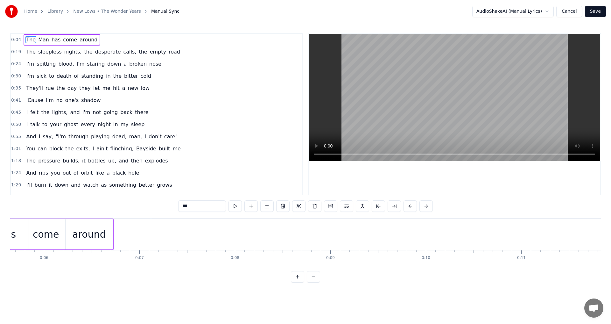
click at [56, 75] on span "death" at bounding box center [64, 75] width 16 height 7
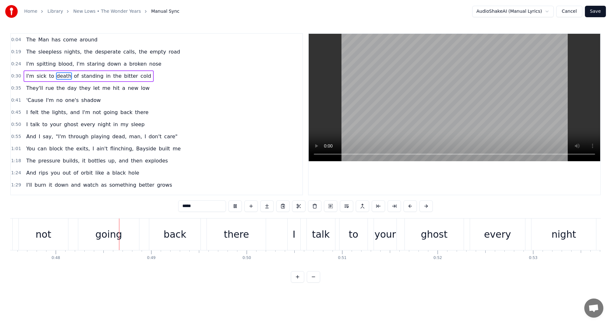
scroll to position [0, 4538]
drag, startPoint x: 233, startPoint y: 234, endPoint x: 224, endPoint y: 235, distance: 8.3
click at [224, 235] on div "there" at bounding box center [235, 234] width 59 height 32
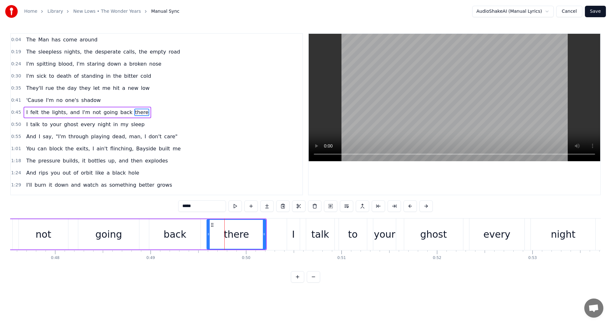
click at [215, 231] on div "there" at bounding box center [236, 234] width 58 height 29
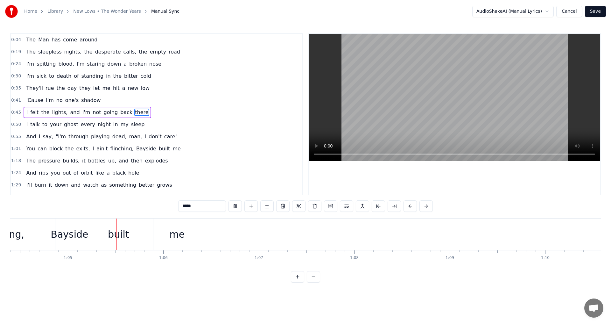
scroll to position [0, 6149]
click at [31, 127] on span "talk" at bounding box center [35, 124] width 11 height 7
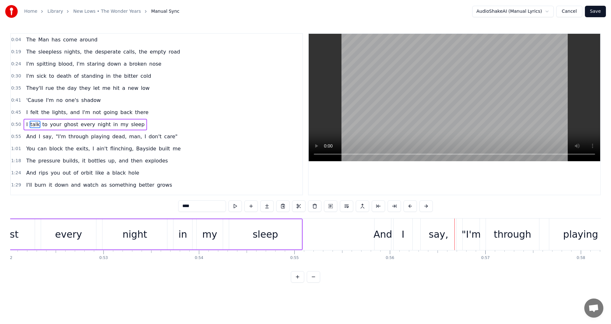
scroll to position [0, 4923]
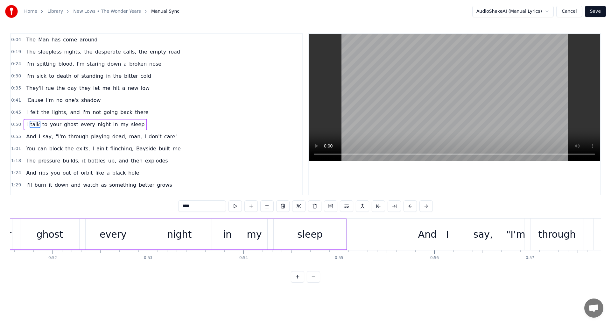
click at [279, 235] on div "sleep" at bounding box center [310, 234] width 72 height 30
type input "*****"
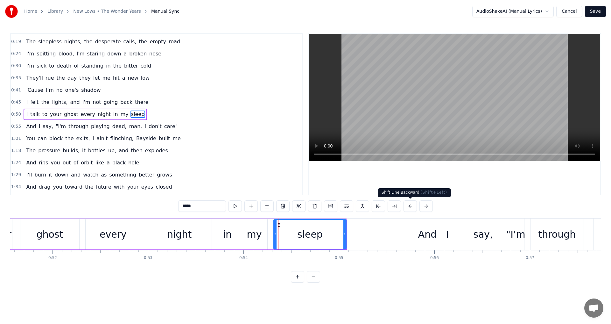
click at [409, 210] on button at bounding box center [410, 205] width 13 height 11
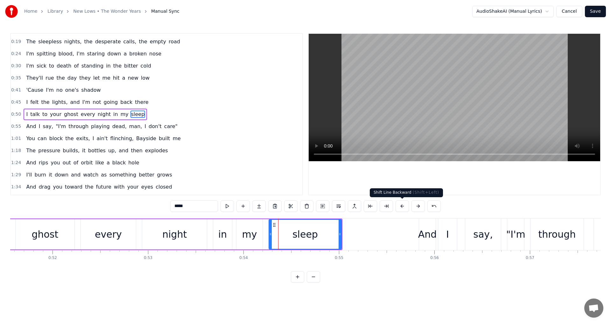
click at [408, 210] on button at bounding box center [402, 205] width 13 height 11
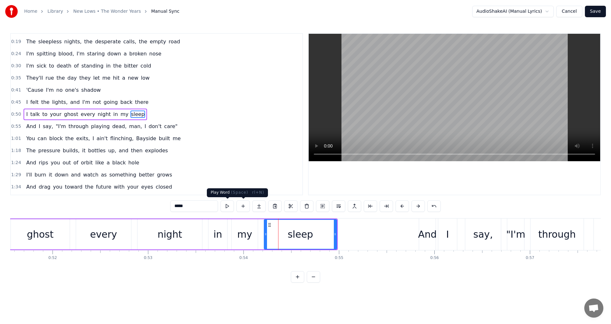
click at [222, 202] on button at bounding box center [227, 205] width 13 height 11
click at [26, 114] on div "I talk to your ghost every night in my sleep" at bounding box center [85, 114] width 123 height 11
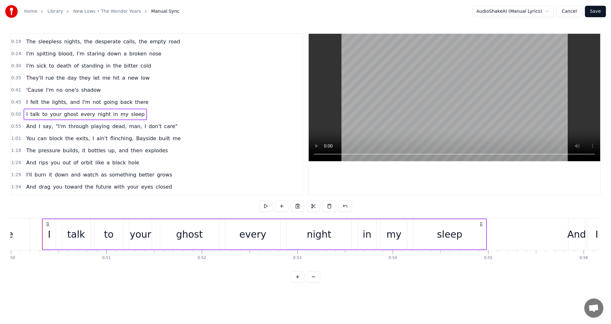
scroll to position [0, 4773]
click at [25, 114] on span "I" at bounding box center [26, 113] width 3 height 7
click at [226, 209] on button at bounding box center [227, 205] width 13 height 11
click at [226, 208] on button at bounding box center [227, 205] width 13 height 11
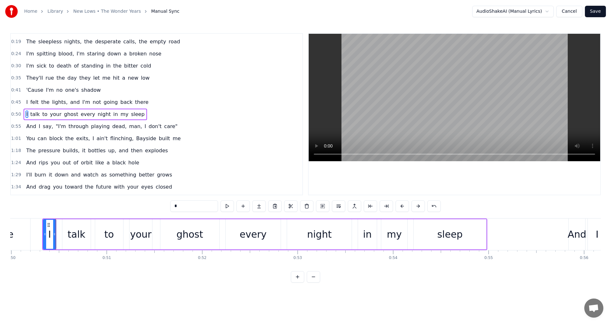
click at [76, 248] on div "talk" at bounding box center [76, 234] width 28 height 30
click at [53, 247] on div "I" at bounding box center [49, 234] width 13 height 30
type input "*"
click at [53, 247] on div "I" at bounding box center [50, 234] width 12 height 29
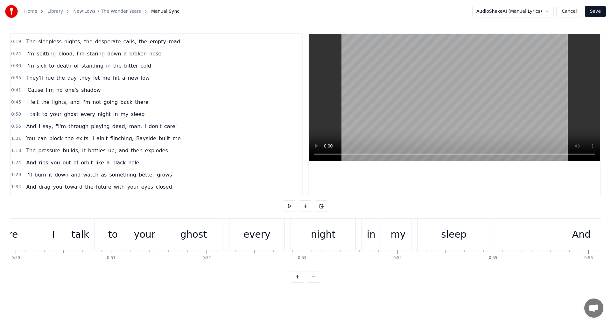
click at [32, 241] on div "there" at bounding box center [5, 234] width 59 height 32
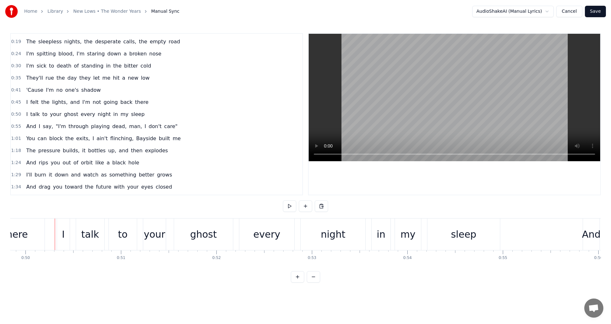
click at [292, 202] on button at bounding box center [289, 205] width 13 height 11
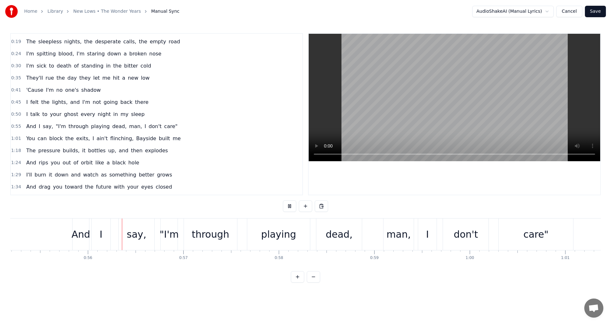
scroll to position [0, 5291]
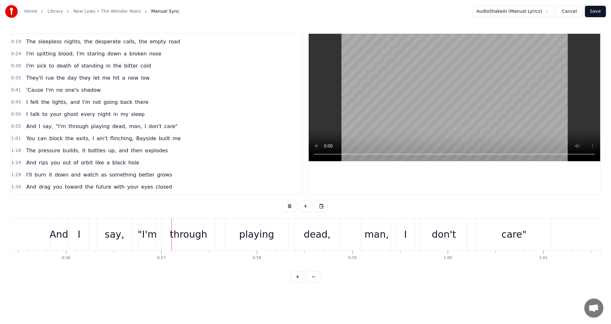
click at [290, 202] on button at bounding box center [289, 205] width 13 height 11
click at [156, 237] on div "And I say, "I'm through playing dead, man, I don't care"" at bounding box center [301, 234] width 503 height 32
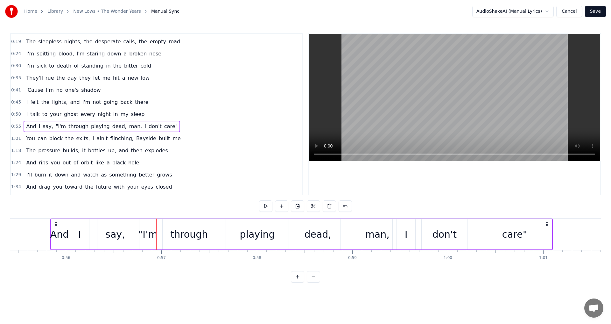
click at [150, 227] on div ""I'm" at bounding box center [147, 234] width 19 height 14
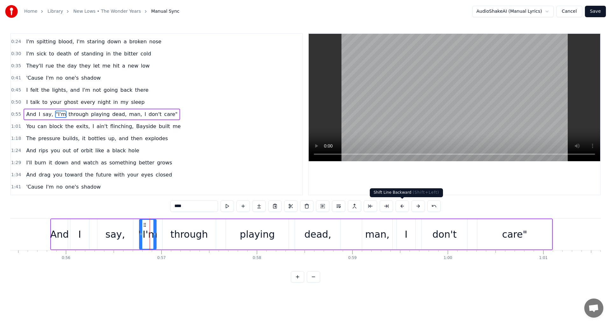
click at [405, 209] on button at bounding box center [402, 205] width 13 height 11
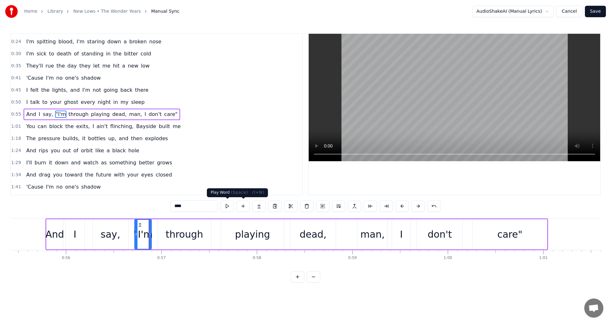
click at [228, 208] on button at bounding box center [227, 205] width 13 height 11
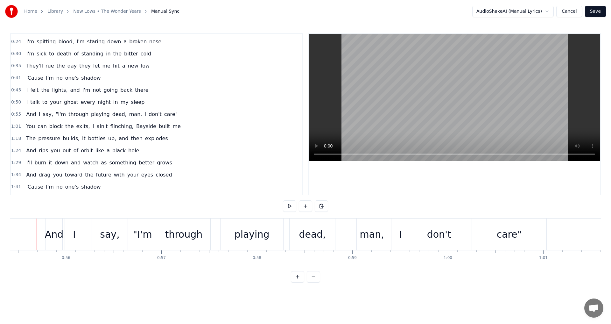
scroll to position [0, 5286]
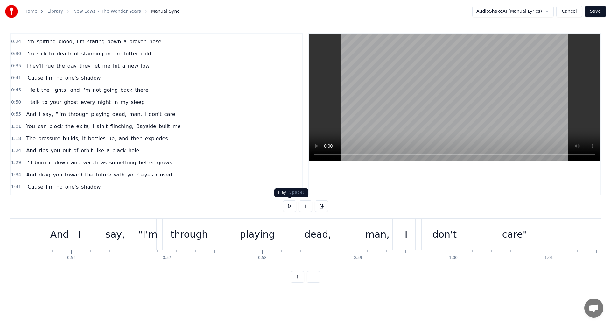
click at [288, 209] on button at bounding box center [289, 205] width 13 height 11
click at [143, 235] on div ""I'm" at bounding box center [147, 234] width 19 height 14
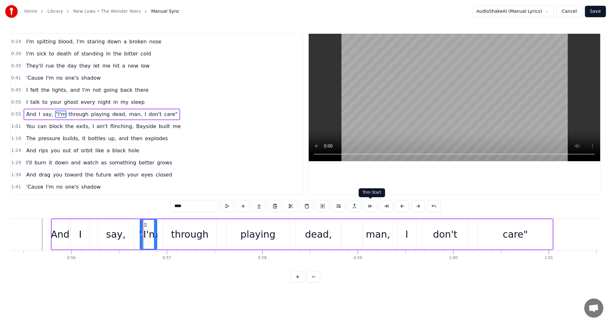
click at [374, 208] on button at bounding box center [370, 205] width 13 height 11
click at [394, 206] on button at bounding box center [394, 205] width 13 height 11
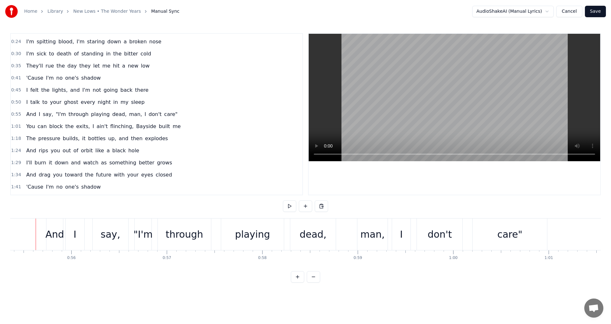
scroll to position [0, 5279]
click at [283, 205] on button at bounding box center [289, 205] width 13 height 11
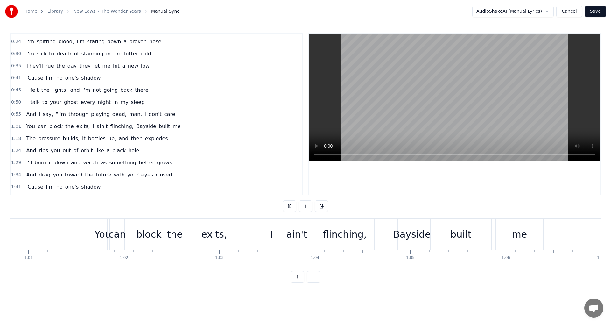
scroll to position [0, 5806]
click at [285, 205] on button at bounding box center [289, 205] width 13 height 11
click at [319, 236] on div "flinching," at bounding box center [344, 234] width 59 height 32
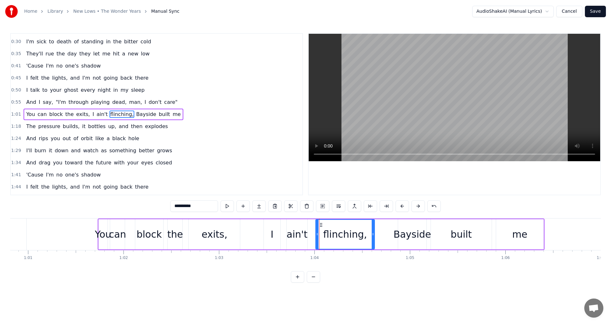
click at [401, 208] on button at bounding box center [402, 205] width 13 height 11
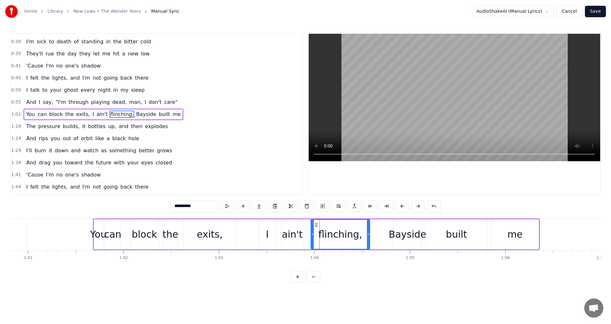
click at [401, 208] on button at bounding box center [402, 205] width 13 height 11
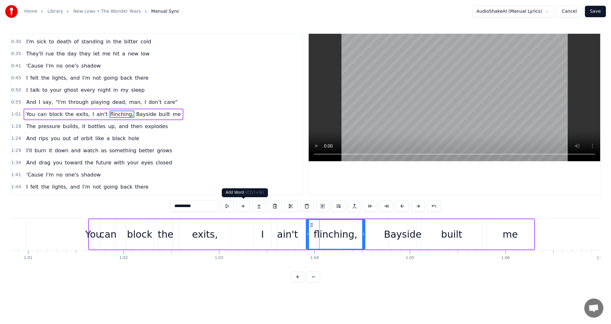
click at [229, 206] on button at bounding box center [227, 205] width 13 height 11
click at [370, 230] on div "You can block the exits, I ain't flinching, Bayside built me" at bounding box center [311, 234] width 447 height 32
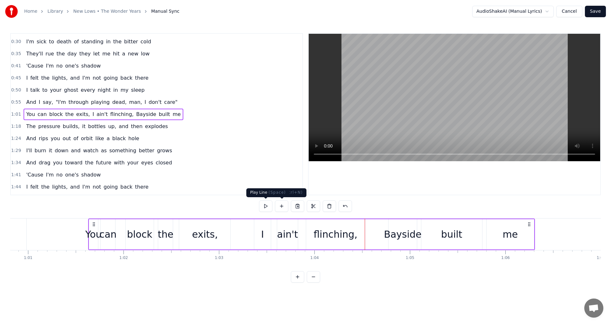
click at [265, 205] on button at bounding box center [265, 205] width 13 height 11
click at [396, 237] on div "Bayside" at bounding box center [403, 234] width 38 height 14
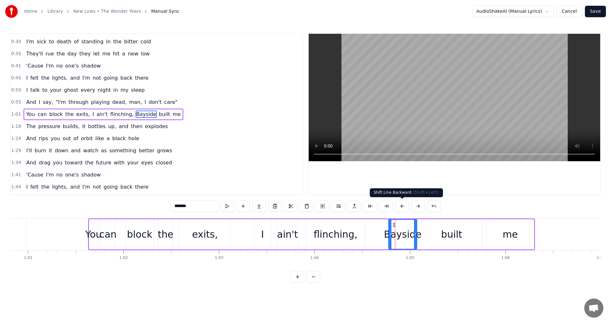
click at [402, 206] on button at bounding box center [402, 205] width 13 height 11
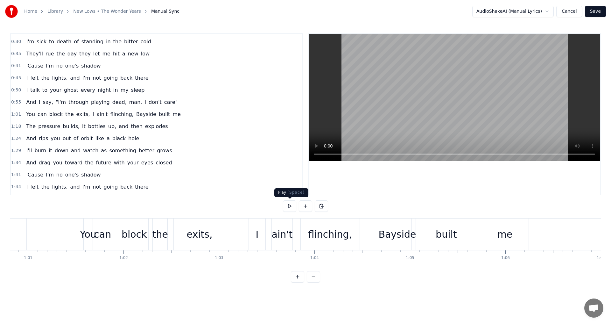
click at [288, 208] on button at bounding box center [289, 205] width 13 height 11
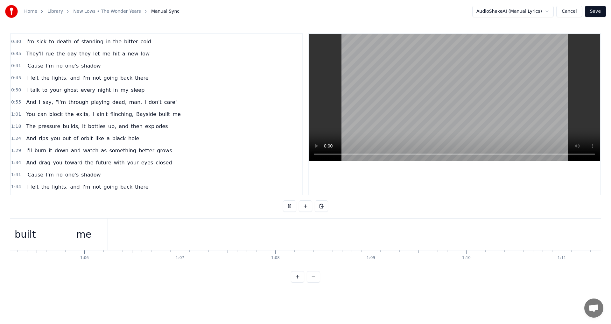
scroll to position [0, 6334]
click at [310, 282] on button at bounding box center [313, 276] width 13 height 11
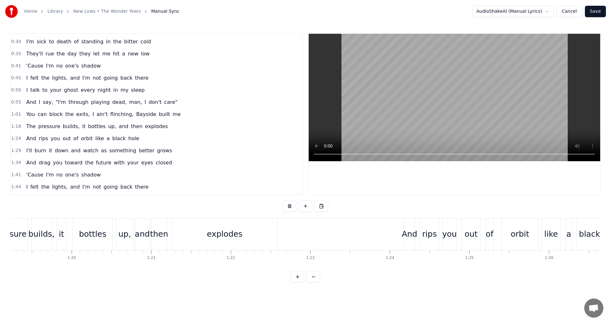
click at [310, 282] on button at bounding box center [313, 276] width 13 height 11
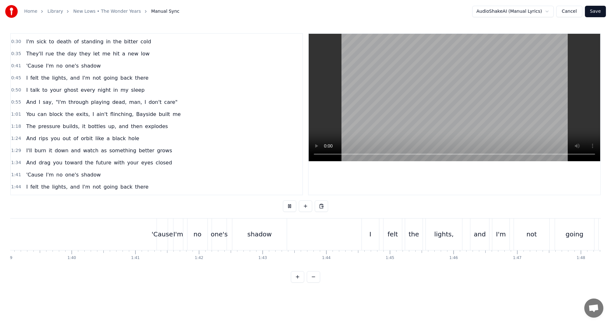
click at [310, 282] on button at bounding box center [313, 276] width 13 height 11
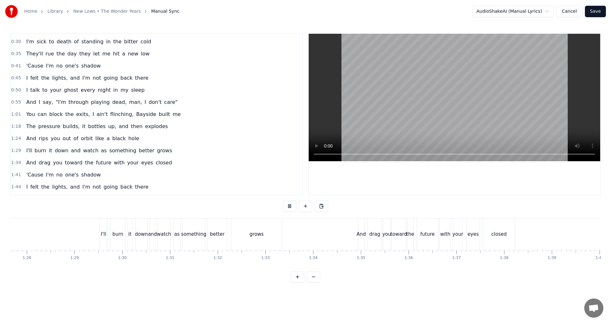
click at [310, 282] on button at bounding box center [313, 276] width 13 height 11
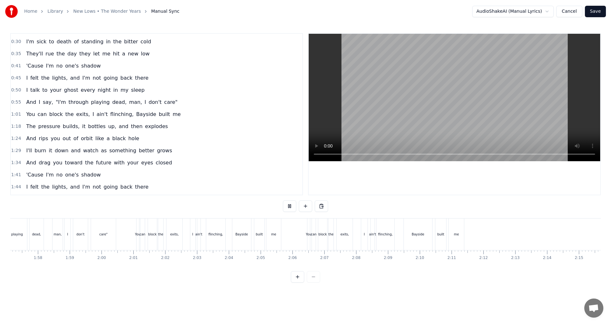
click at [310, 282] on div at bounding box center [305, 276] width 29 height 11
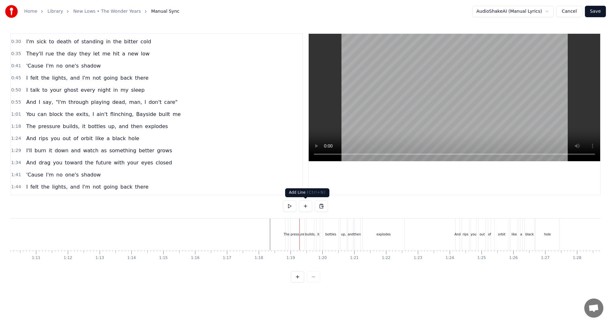
click at [285, 228] on div "The" at bounding box center [286, 234] width 3 height 32
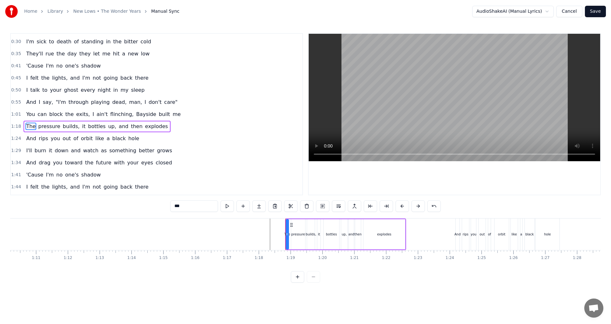
scroll to position [46, 0]
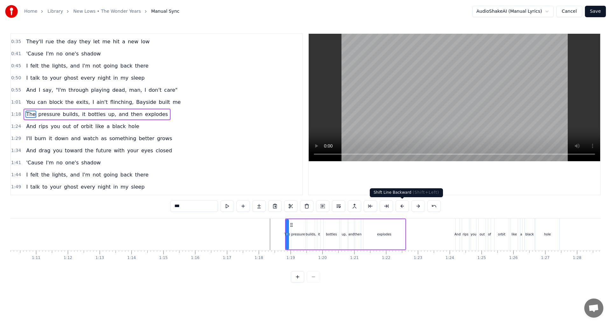
click at [403, 206] on button at bounding box center [402, 205] width 13 height 11
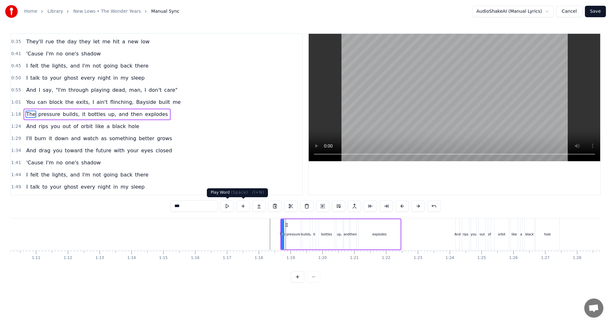
click at [229, 205] on button at bounding box center [227, 205] width 13 height 11
click at [236, 227] on div at bounding box center [23, 234] width 4495 height 32
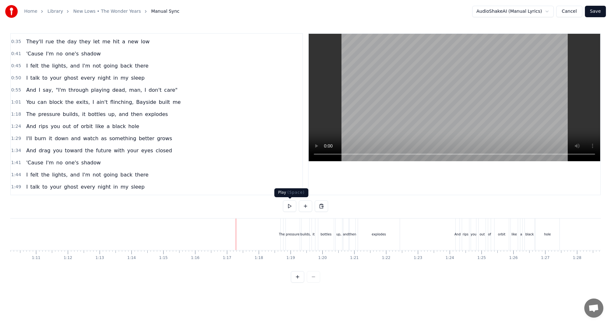
click at [289, 210] on button at bounding box center [289, 205] width 13 height 11
click at [286, 231] on div "pressure" at bounding box center [293, 234] width 14 height 32
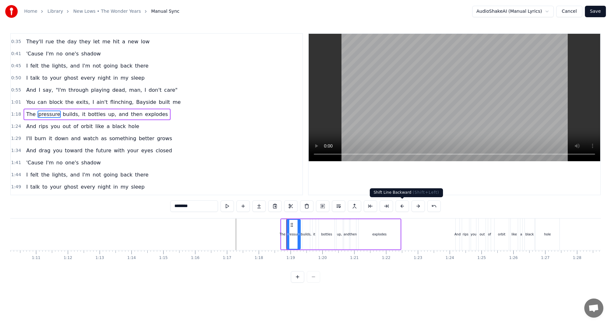
click at [401, 206] on button at bounding box center [402, 205] width 13 height 11
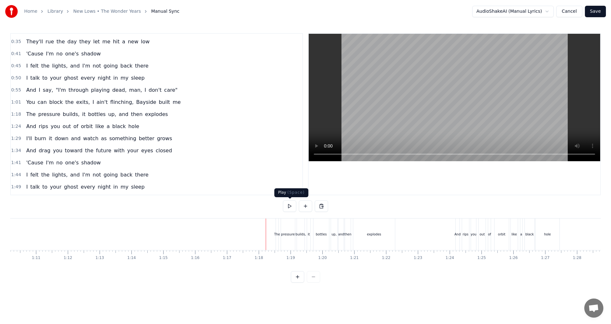
click at [285, 207] on button at bounding box center [289, 205] width 13 height 11
click at [455, 236] on div "And" at bounding box center [457, 234] width 6 height 5
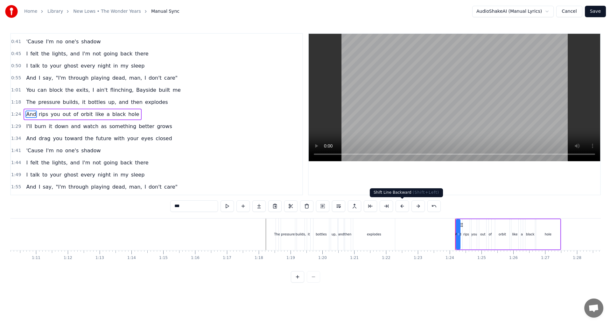
click at [404, 207] on button at bounding box center [402, 205] width 13 height 11
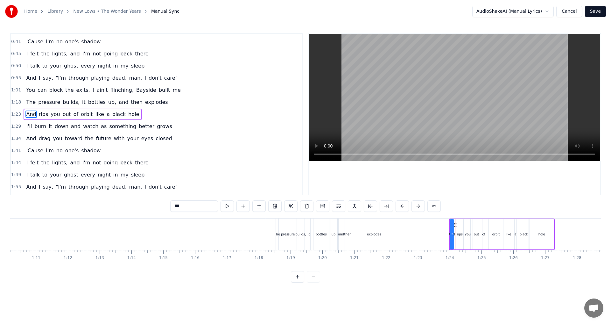
click at [404, 207] on button at bounding box center [402, 205] width 13 height 11
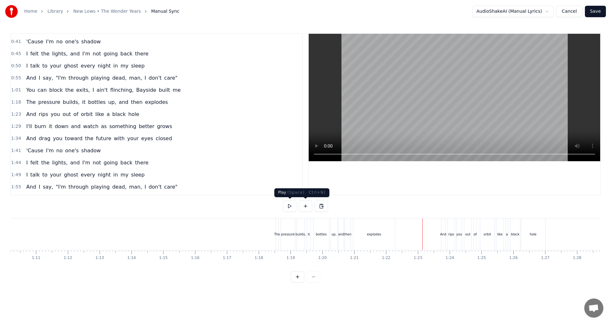
click at [289, 206] on button at bounding box center [289, 205] width 13 height 11
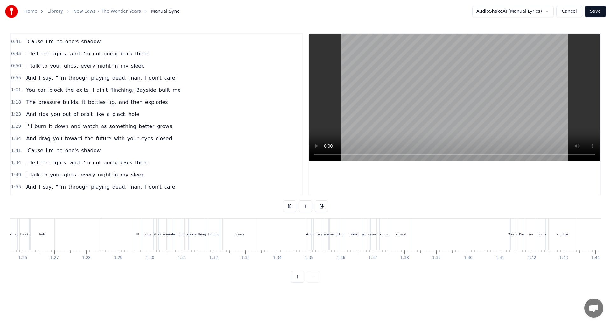
scroll to position [0, 2764]
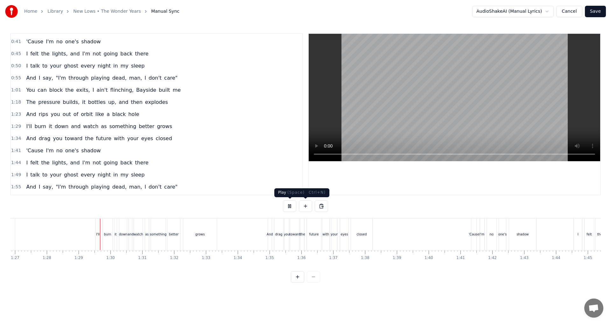
click at [293, 207] on button at bounding box center [289, 205] width 13 height 11
click at [290, 206] on button at bounding box center [289, 205] width 13 height 11
click at [98, 233] on div "I'll" at bounding box center [98, 234] width 4 height 5
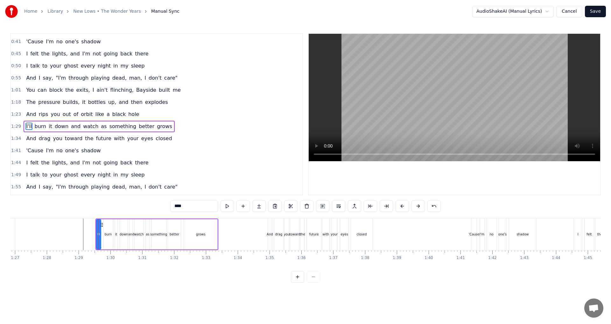
scroll to position [71, 0]
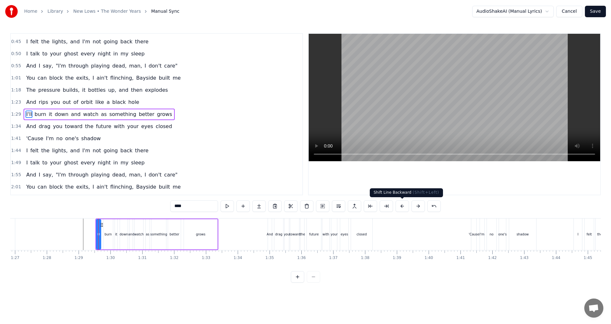
click at [399, 206] on button at bounding box center [402, 205] width 13 height 11
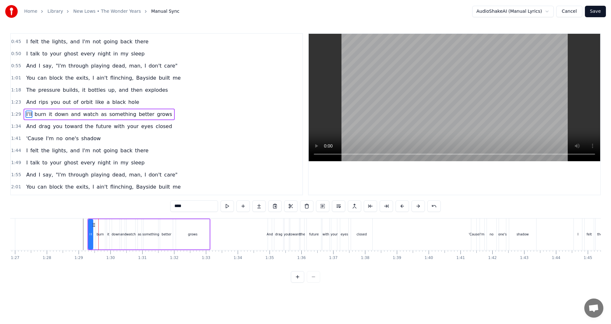
click at [398, 206] on button at bounding box center [402, 205] width 13 height 11
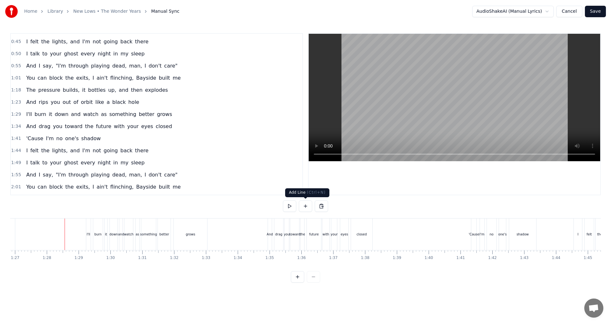
click at [292, 207] on button at bounding box center [289, 205] width 13 height 11
click at [87, 235] on div "I'll" at bounding box center [89, 234] width 4 height 5
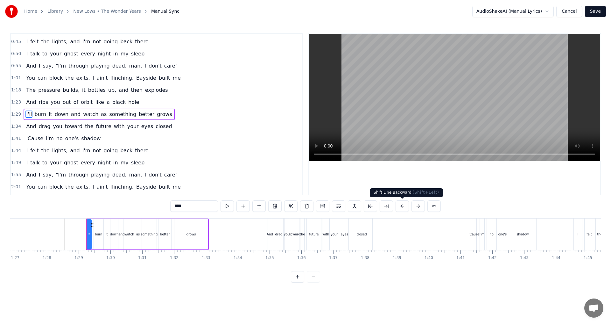
click at [397, 207] on button at bounding box center [402, 205] width 13 height 11
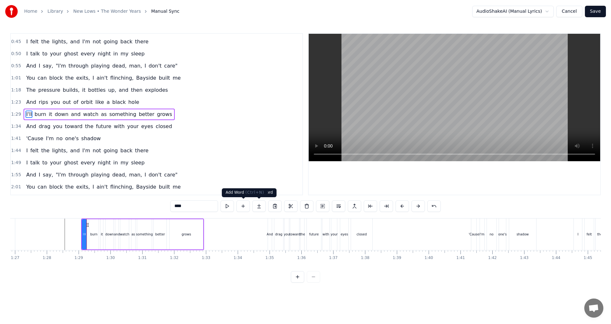
click at [229, 208] on button at bounding box center [227, 205] width 13 height 11
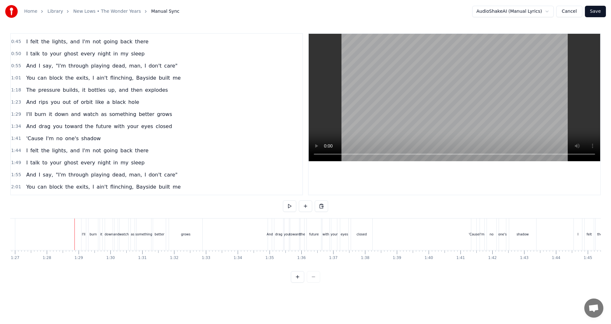
click at [285, 209] on button at bounding box center [289, 205] width 13 height 11
click at [285, 208] on button at bounding box center [289, 205] width 13 height 11
click at [268, 232] on div "And" at bounding box center [270, 234] width 6 height 5
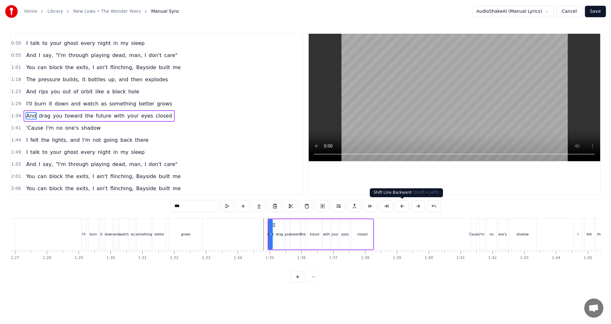
click at [396, 205] on button at bounding box center [402, 205] width 13 height 11
click at [396, 206] on button at bounding box center [402, 205] width 13 height 11
click at [395, 206] on div "***" at bounding box center [305, 205] width 271 height 11
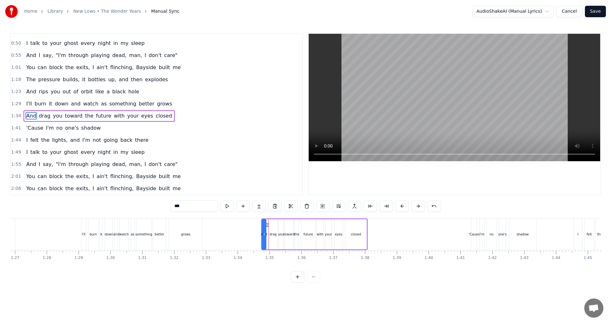
click at [395, 206] on div "***" at bounding box center [305, 205] width 271 height 11
click at [401, 207] on button at bounding box center [402, 205] width 13 height 11
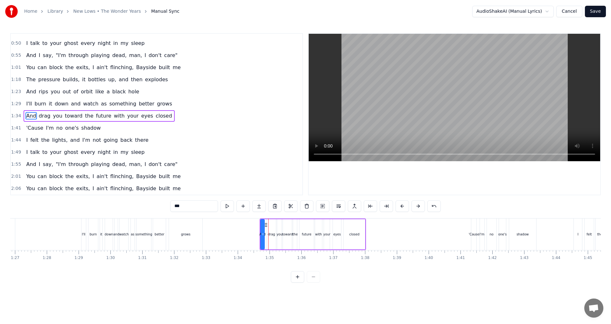
click at [401, 207] on button at bounding box center [402, 205] width 13 height 11
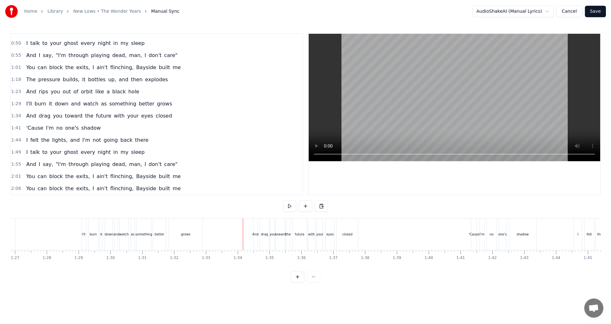
click at [283, 207] on div "0:04 The Man has come around 0:19 The sleepless nights, the desperate calls, th…" at bounding box center [305, 157] width 591 height 249
click at [286, 206] on button at bounding box center [289, 205] width 13 height 11
click at [291, 206] on button at bounding box center [289, 205] width 13 height 11
click at [476, 235] on div "'Cause" at bounding box center [474, 234] width 11 height 5
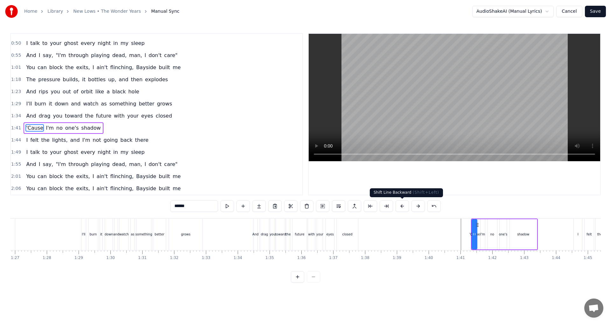
click at [402, 209] on button at bounding box center [402, 205] width 13 height 11
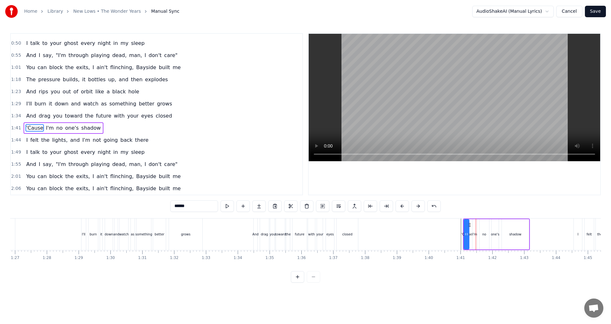
click at [402, 209] on button at bounding box center [402, 205] width 13 height 11
click at [229, 206] on button at bounding box center [227, 205] width 13 height 11
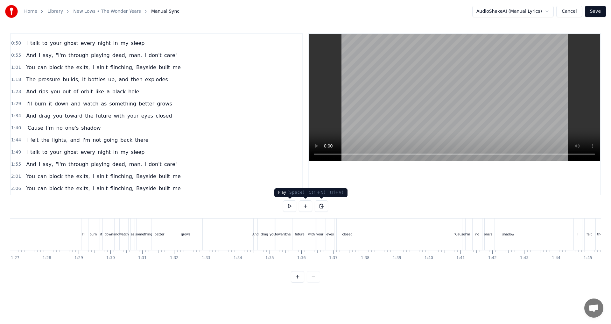
click at [294, 207] on button at bounding box center [289, 205] width 13 height 11
click at [293, 207] on button at bounding box center [289, 205] width 13 height 11
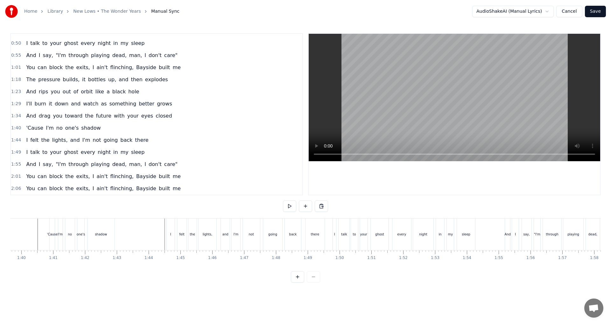
scroll to position [0, 3294]
click at [55, 236] on div "felt" at bounding box center [60, 234] width 10 height 32
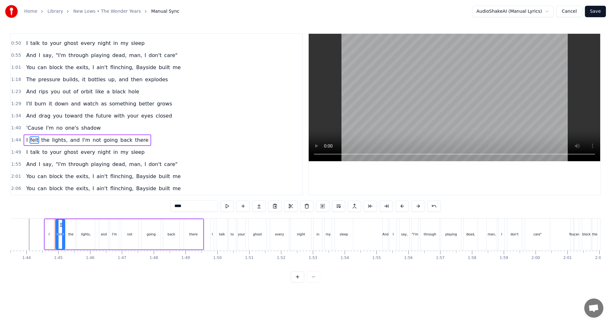
click at [51, 235] on div "I" at bounding box center [49, 234] width 8 height 30
type input "*"
click at [399, 209] on button at bounding box center [402, 205] width 13 height 11
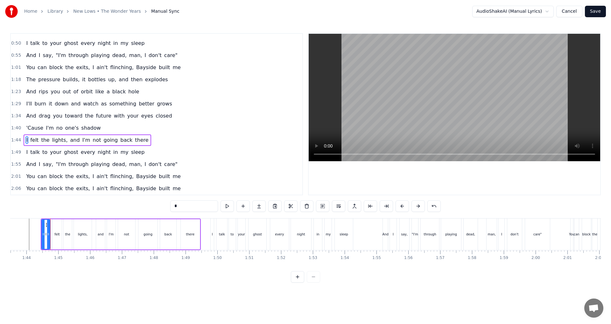
click at [399, 209] on button at bounding box center [402, 205] width 13 height 11
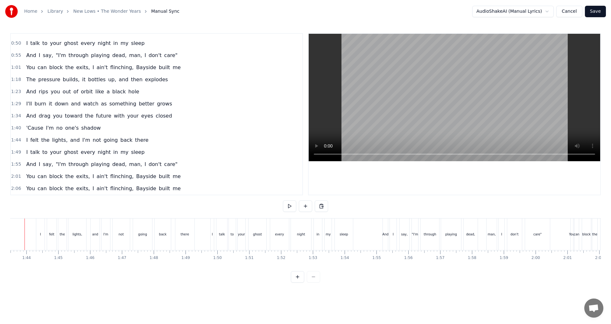
scroll to position [0, 3276]
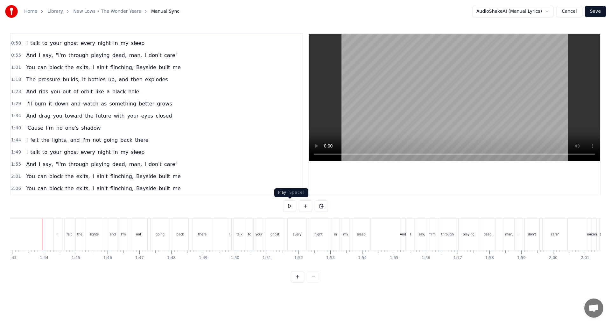
click at [294, 206] on button at bounding box center [289, 205] width 13 height 11
click at [291, 206] on button at bounding box center [289, 205] width 13 height 11
click at [59, 234] on div "I" at bounding box center [58, 234] width 8 height 32
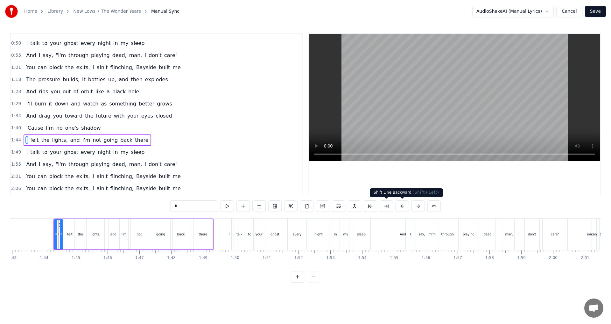
click at [400, 204] on button at bounding box center [402, 205] width 13 height 11
click at [399, 204] on button at bounding box center [402, 205] width 13 height 11
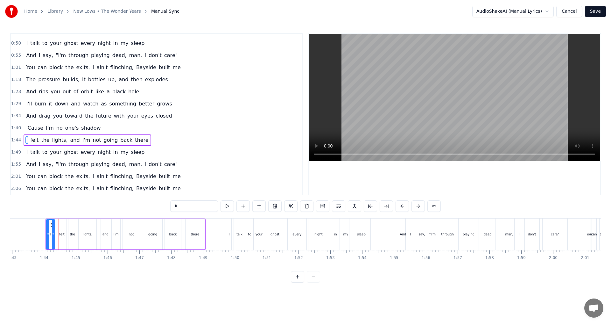
click at [399, 204] on button at bounding box center [402, 205] width 13 height 11
click at [225, 211] on button at bounding box center [227, 205] width 13 height 11
click at [227, 208] on button at bounding box center [227, 205] width 13 height 11
click at [229, 204] on button at bounding box center [227, 205] width 13 height 11
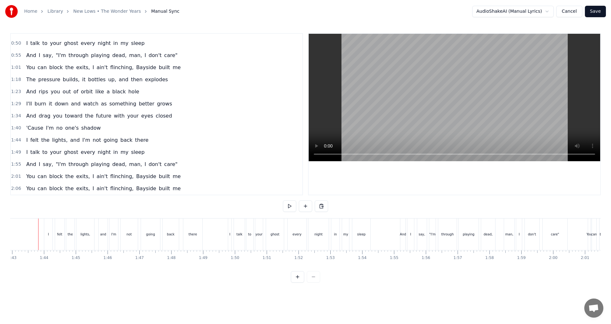
scroll to position [0, 3272]
click at [285, 208] on button at bounding box center [289, 205] width 13 height 11
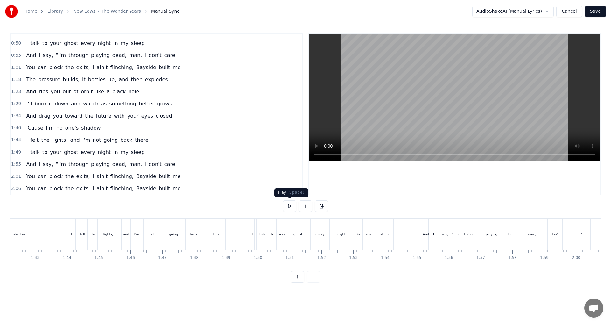
click at [294, 203] on button at bounding box center [289, 205] width 13 height 11
click at [292, 203] on button at bounding box center [289, 205] width 13 height 11
click at [292, 205] on button at bounding box center [289, 205] width 13 height 11
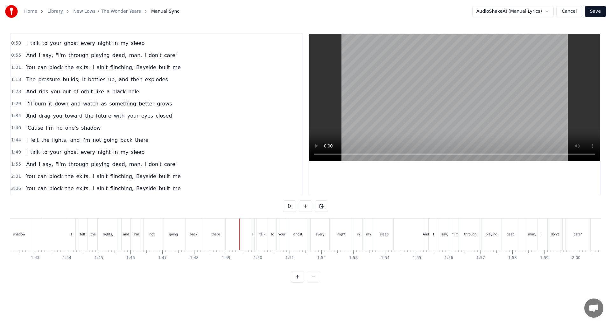
click at [259, 230] on div "talk" at bounding box center [262, 234] width 11 height 32
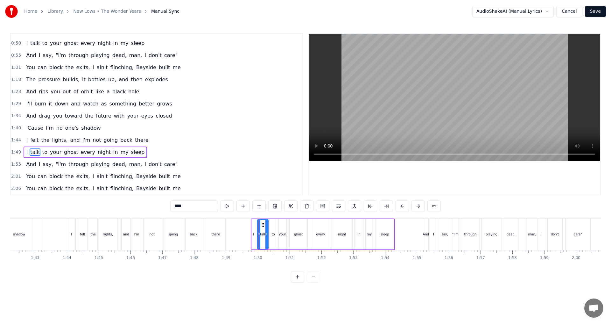
click at [253, 231] on div "I" at bounding box center [253, 234] width 3 height 30
type input "*"
click at [397, 207] on button at bounding box center [402, 205] width 13 height 11
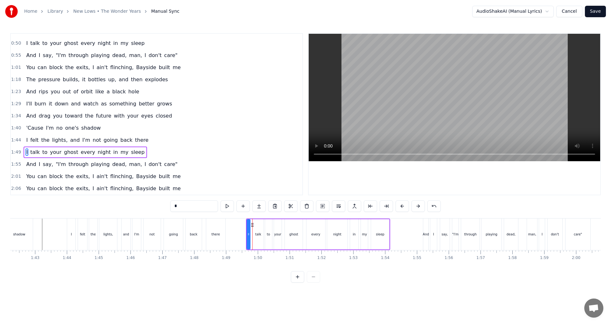
click at [397, 207] on button at bounding box center [402, 205] width 13 height 11
click at [396, 207] on button at bounding box center [402, 205] width 13 height 11
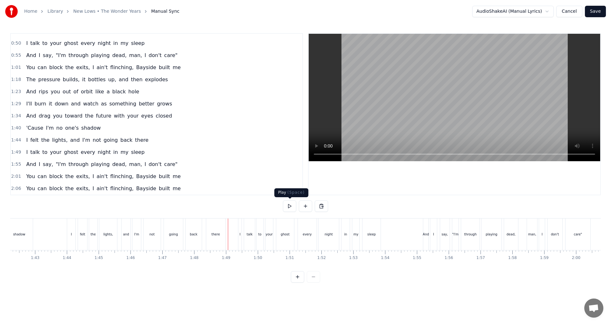
click at [287, 205] on button at bounding box center [289, 205] width 13 height 11
click at [288, 205] on button at bounding box center [289, 205] width 13 height 11
click at [283, 236] on div "ghost" at bounding box center [285, 234] width 18 height 32
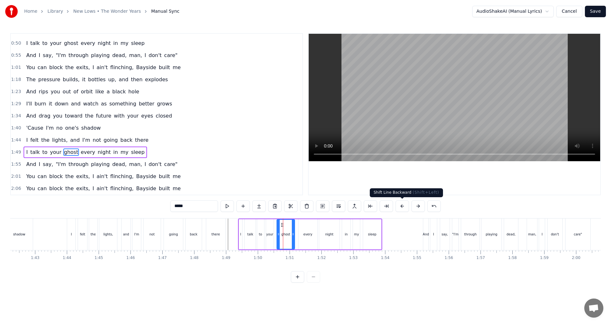
click at [400, 208] on button at bounding box center [402, 205] width 13 height 11
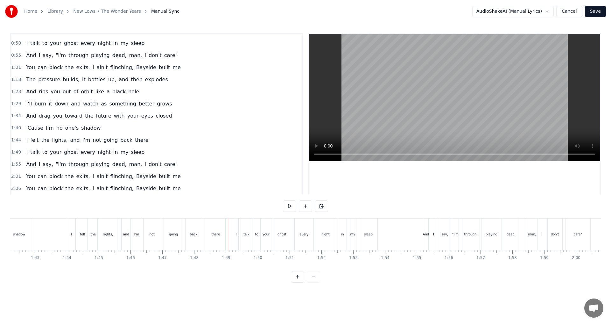
click at [284, 203] on button at bounding box center [289, 205] width 13 height 11
click at [424, 236] on div "And" at bounding box center [426, 234] width 6 height 5
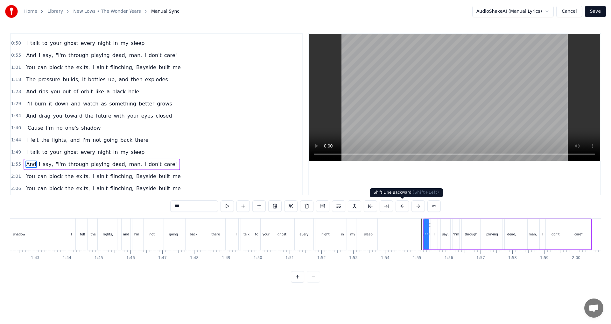
click at [401, 210] on button at bounding box center [402, 205] width 13 height 11
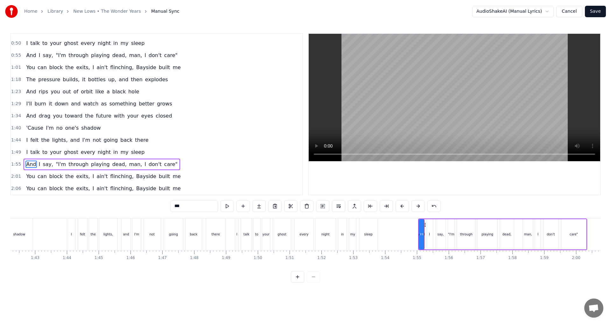
click at [401, 210] on button at bounding box center [402, 205] width 13 height 11
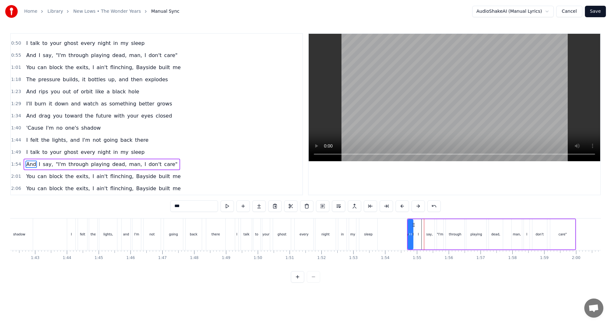
click at [401, 210] on button at bounding box center [402, 205] width 13 height 11
click at [397, 211] on button at bounding box center [402, 205] width 13 height 11
click at [401, 211] on button at bounding box center [402, 205] width 13 height 11
click at [401, 210] on button at bounding box center [402, 205] width 13 height 11
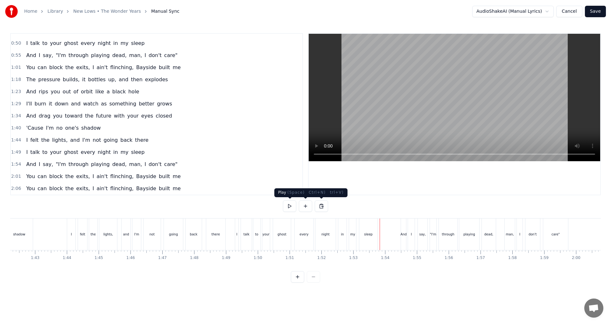
click at [281, 204] on div "0:04 The Man has come around 0:19 The sleepless nights, the desperate calls, th…" at bounding box center [305, 157] width 591 height 249
click at [285, 205] on button at bounding box center [289, 205] width 13 height 11
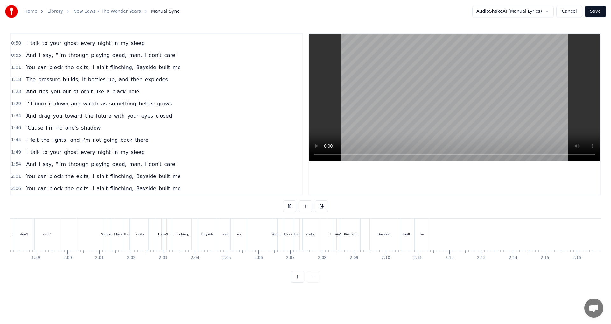
click at [285, 205] on button at bounding box center [289, 205] width 13 height 11
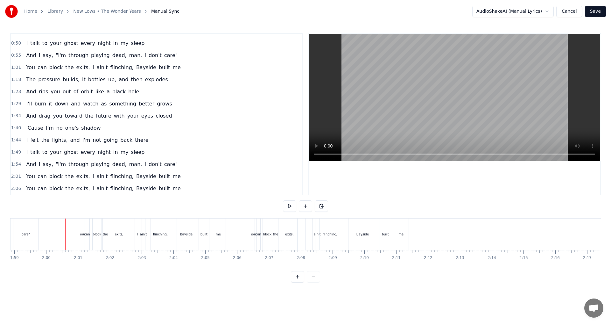
click at [81, 235] on div "You" at bounding box center [82, 234] width 5 height 5
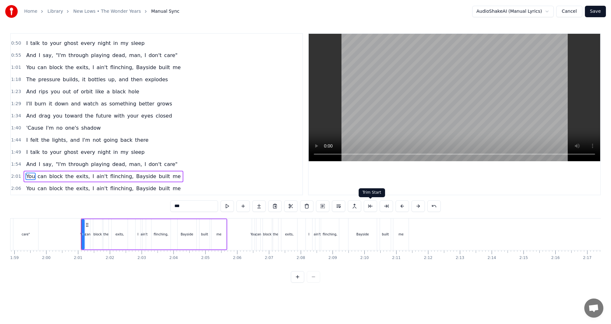
click at [370, 205] on button at bounding box center [370, 205] width 13 height 11
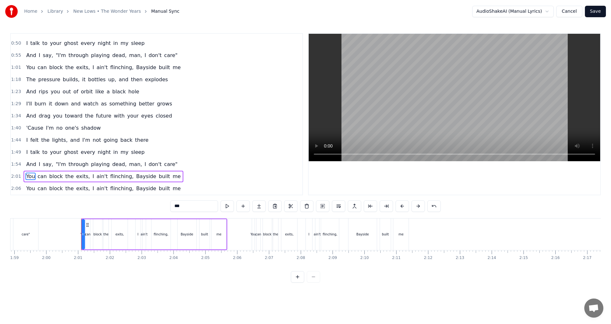
click at [370, 205] on button at bounding box center [370, 205] width 13 height 11
click at [392, 208] on button at bounding box center [394, 205] width 13 height 11
click at [385, 208] on button at bounding box center [378, 205] width 13 height 11
click at [392, 208] on button at bounding box center [386, 205] width 13 height 11
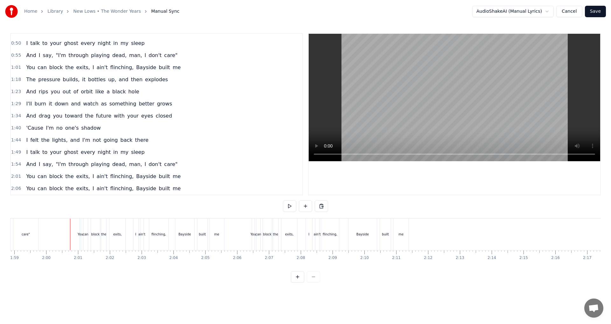
click at [81, 230] on div "You can block the exits, I ain't flinching, Bayside built me" at bounding box center [153, 234] width 146 height 32
click at [81, 231] on div "You can block the exits, I ain't flinching, Bayside built me" at bounding box center [153, 234] width 146 height 32
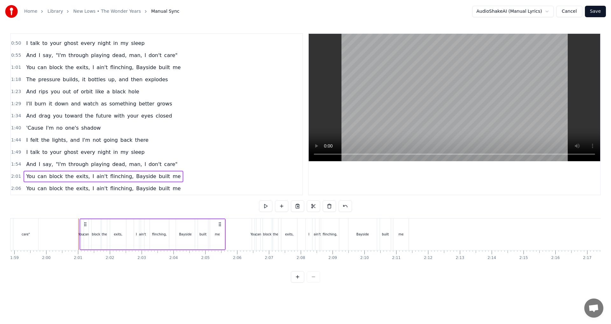
click at [98, 231] on div "block" at bounding box center [96, 234] width 9 height 30
click at [85, 236] on div "can" at bounding box center [86, 234] width 6 height 5
click at [79, 236] on div "You" at bounding box center [80, 234] width 5 height 5
type input "***"
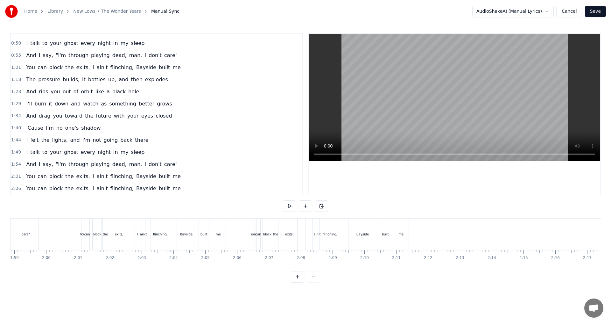
click at [85, 233] on div "can" at bounding box center [87, 234] width 6 height 5
click at [83, 233] on div "You" at bounding box center [82, 234] width 5 height 5
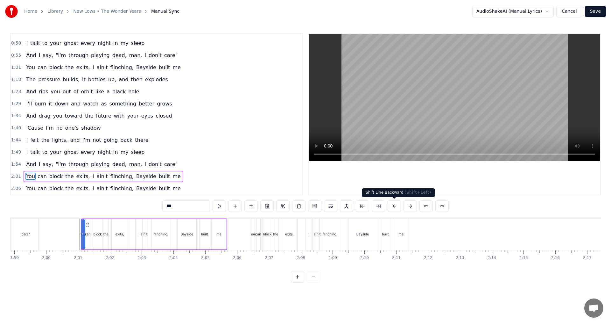
click at [397, 205] on button at bounding box center [394, 205] width 13 height 11
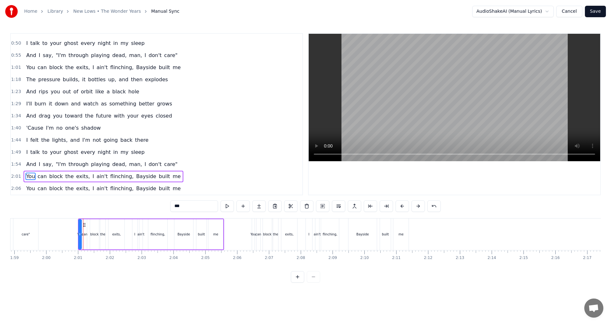
click at [397, 205] on button at bounding box center [402, 205] width 13 height 11
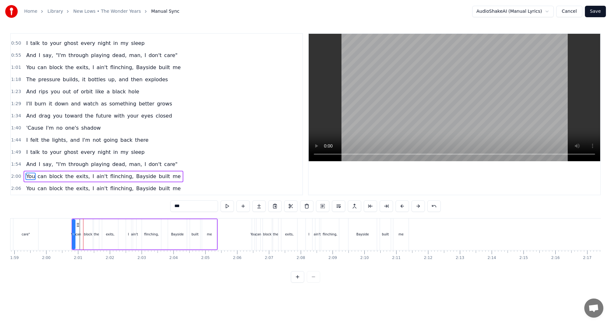
click at [397, 205] on button at bounding box center [402, 205] width 13 height 11
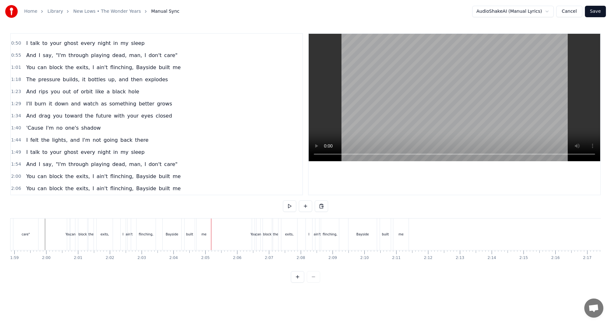
click at [159, 235] on div "You can block the exits, I ain't flinching, Bayside built me" at bounding box center [140, 234] width 146 height 32
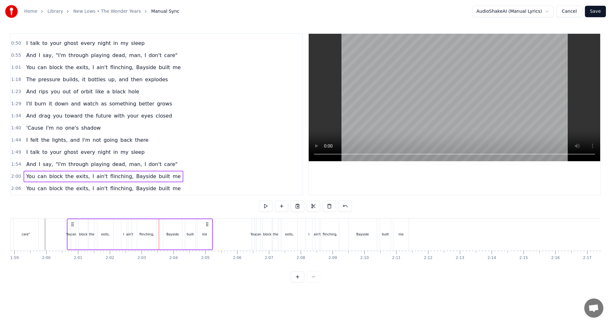
click at [70, 235] on div "You" at bounding box center [68, 234] width 5 height 5
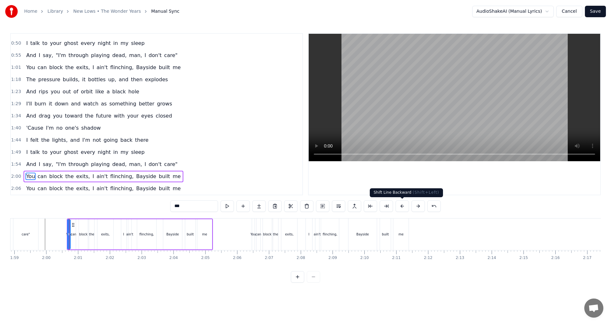
click at [402, 207] on button at bounding box center [402, 205] width 13 height 11
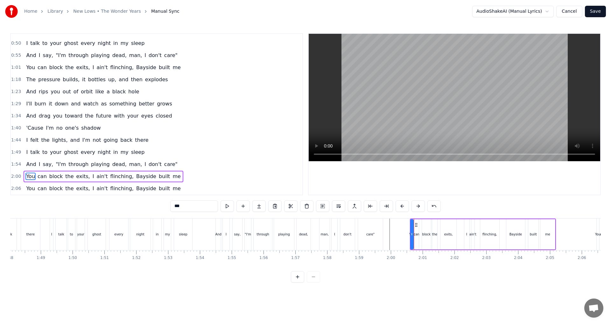
scroll to position [0, 3431]
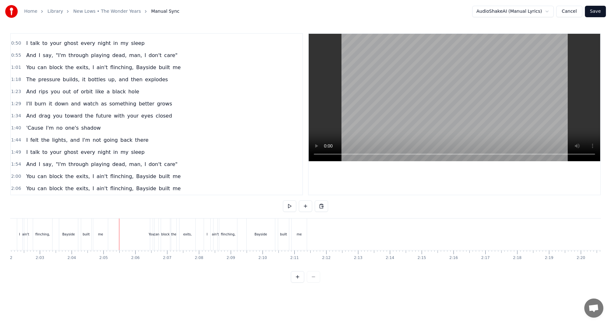
scroll to position [0, 3905]
click at [75, 234] on div "me" at bounding box center [81, 234] width 15 height 32
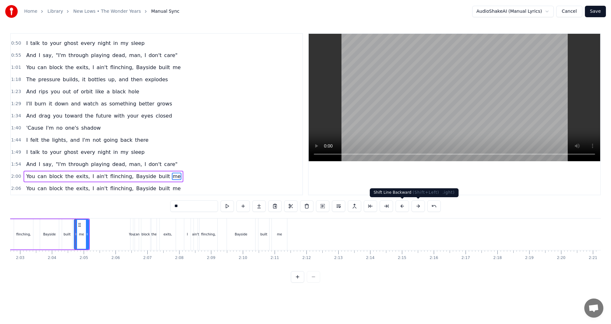
click at [402, 208] on button at bounding box center [402, 205] width 13 height 11
click at [134, 230] on div "You can block the exits, I ain't flinching, Bayside built me" at bounding box center [209, 234] width 159 height 32
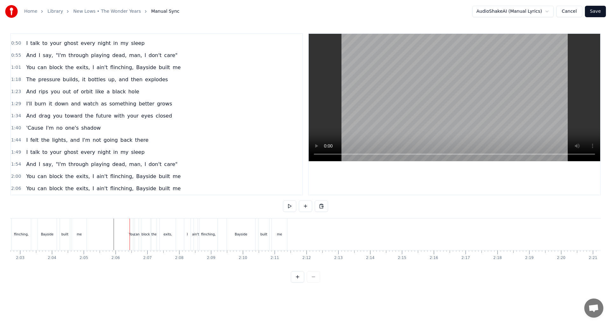
click at [130, 232] on div "You" at bounding box center [131, 234] width 5 height 5
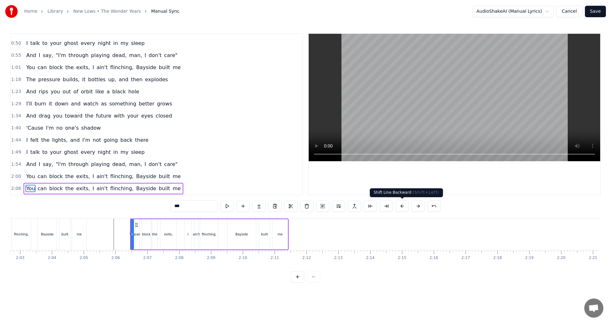
click at [403, 205] on button at bounding box center [402, 205] width 13 height 11
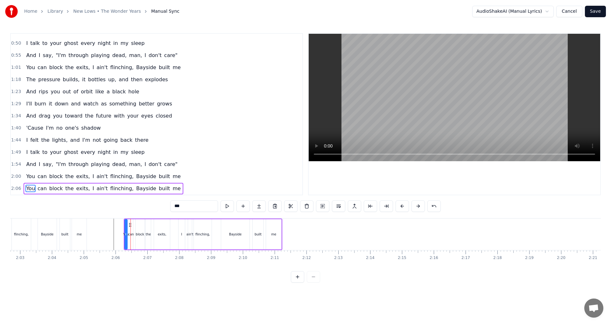
click at [403, 205] on button at bounding box center [402, 205] width 13 height 11
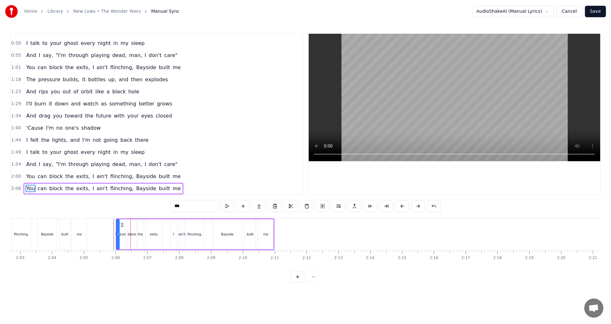
click at [403, 205] on button at bounding box center [402, 205] width 13 height 11
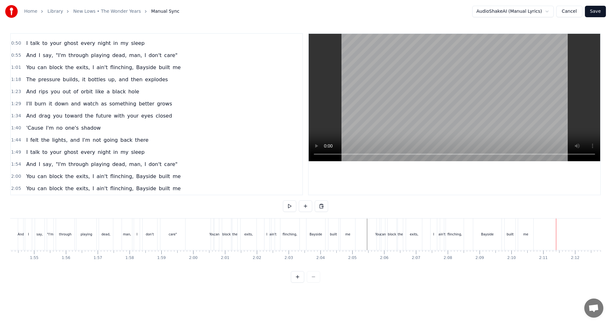
scroll to position [0, 3611]
click at [236, 233] on div "You" at bounding box center [237, 234] width 5 height 5
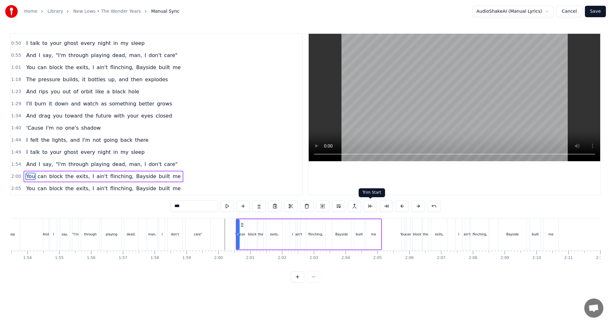
click at [370, 210] on button at bounding box center [370, 205] width 13 height 11
click at [395, 206] on button at bounding box center [394, 205] width 13 height 11
click at [396, 200] on button at bounding box center [402, 205] width 13 height 11
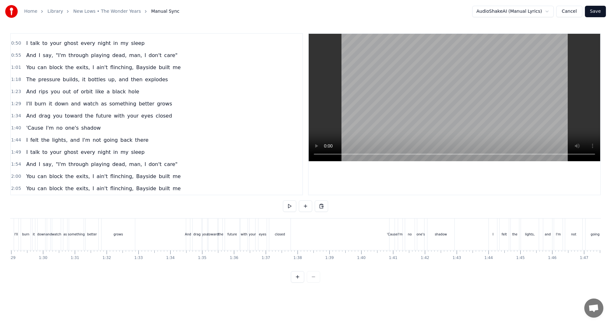
scroll to position [0, 2852]
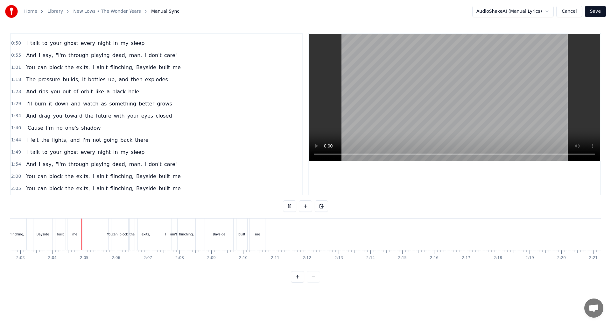
scroll to position [0, 3905]
click at [290, 207] on button at bounding box center [289, 205] width 13 height 11
click at [602, 12] on button "Save" at bounding box center [595, 11] width 21 height 11
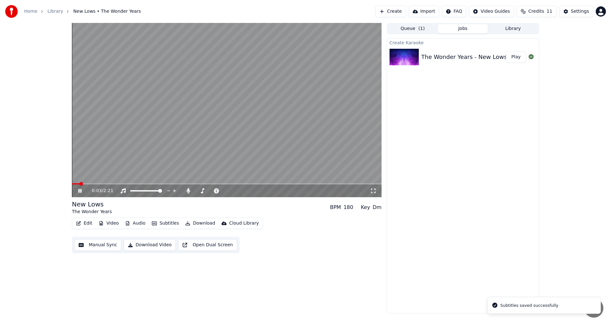
click at [76, 188] on div "0:03 / 2:21" at bounding box center [226, 190] width 305 height 6
click at [77, 189] on icon at bounding box center [84, 190] width 15 height 5
click at [85, 225] on button "Edit" at bounding box center [84, 223] width 21 height 9
click at [115, 224] on button "Video" at bounding box center [108, 223] width 25 height 9
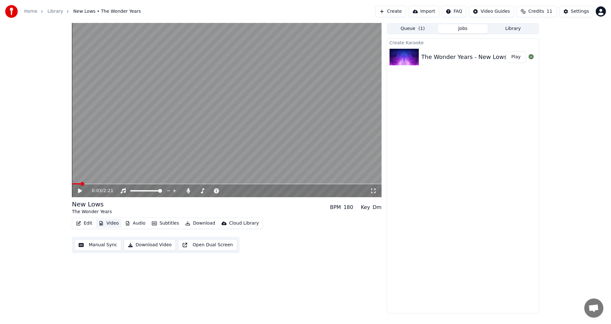
click at [114, 224] on button "Video" at bounding box center [108, 223] width 25 height 9
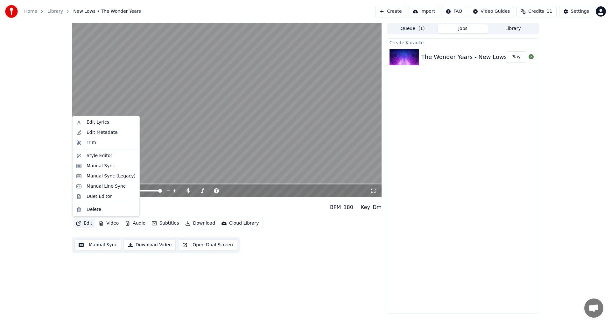
click at [88, 222] on button "Edit" at bounding box center [84, 223] width 21 height 9
click at [108, 158] on div "Style Editor" at bounding box center [100, 155] width 26 height 6
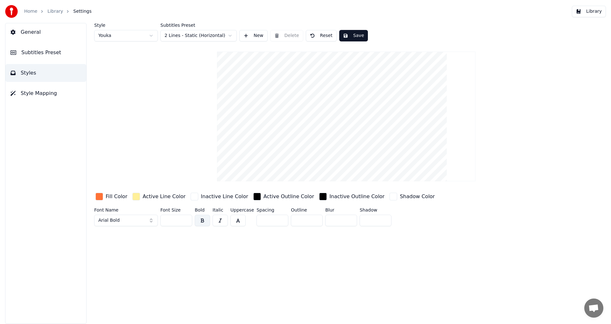
click at [30, 89] on button "Style Mapping" at bounding box center [45, 93] width 81 height 18
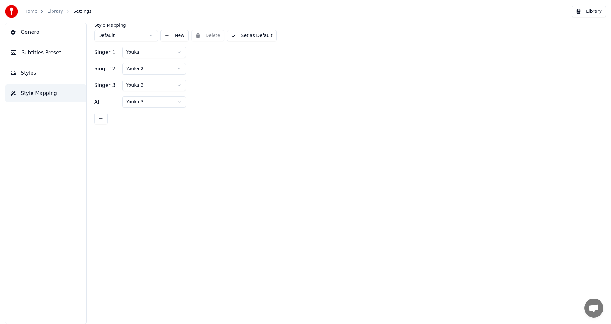
click at [42, 60] on button "Subtitles Preset" at bounding box center [45, 53] width 81 height 18
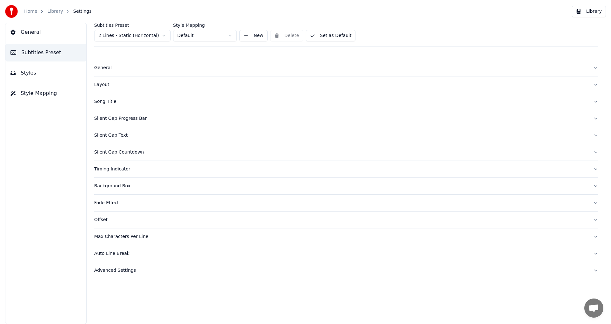
click at [109, 99] on div "Song Title" at bounding box center [341, 101] width 494 height 6
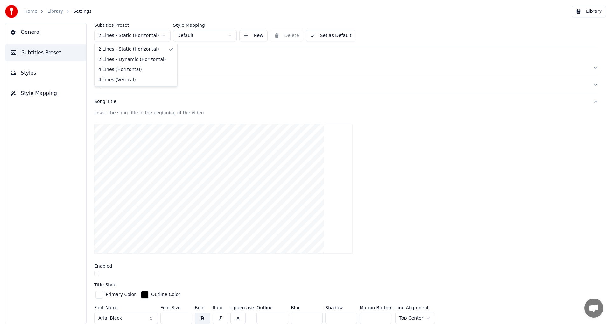
click at [133, 40] on html "Home Library Settings Library General Subtitles Preset Styles Style Mapping Sub…" at bounding box center [305, 162] width 611 height 324
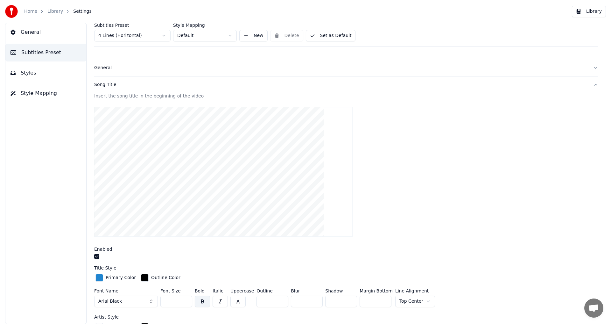
click at [329, 40] on button "Set as Default" at bounding box center [331, 35] width 50 height 11
click at [327, 40] on button "Done" at bounding box center [321, 35] width 30 height 11
click at [106, 83] on div "Song Title" at bounding box center [341, 84] width 494 height 6
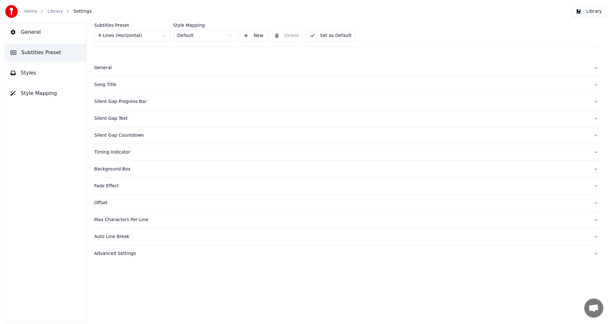
click at [106, 83] on div "Song Title" at bounding box center [341, 84] width 494 height 6
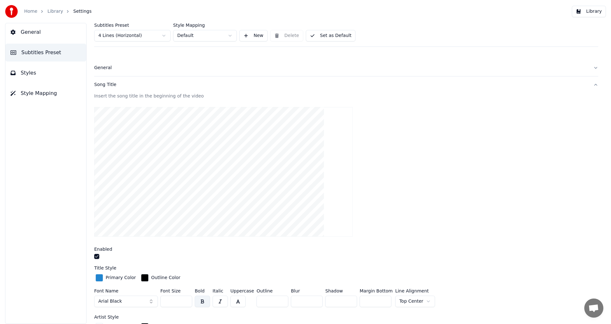
click at [96, 260] on div "Insert the song title in the beginning of the video Enabled Title Style Primary…" at bounding box center [346, 266] width 504 height 347
click at [97, 258] on button "button" at bounding box center [96, 256] width 5 height 5
click at [115, 69] on div "General" at bounding box center [341, 68] width 494 height 6
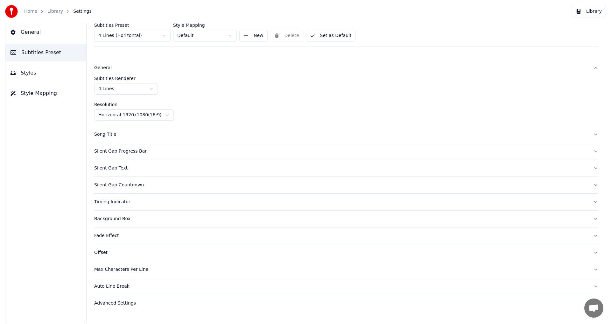
click at [115, 69] on div "General" at bounding box center [341, 68] width 494 height 6
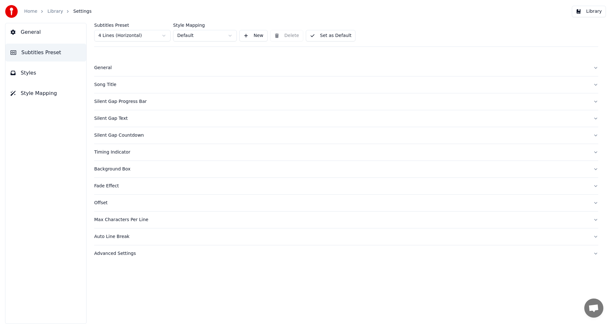
click at [55, 34] on button "General" at bounding box center [45, 32] width 81 height 18
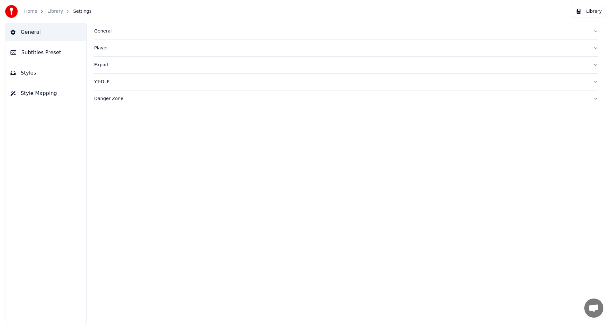
click at [53, 13] on link "Library" at bounding box center [55, 11] width 16 height 6
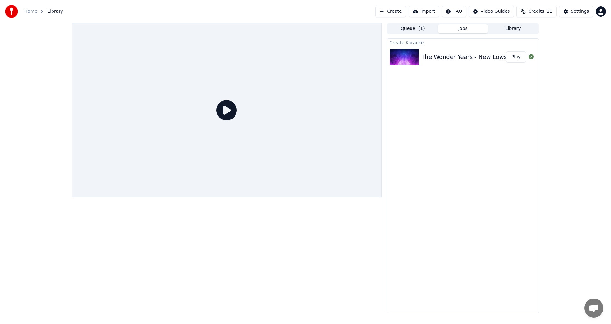
click at [511, 57] on button "Play" at bounding box center [516, 56] width 20 height 11
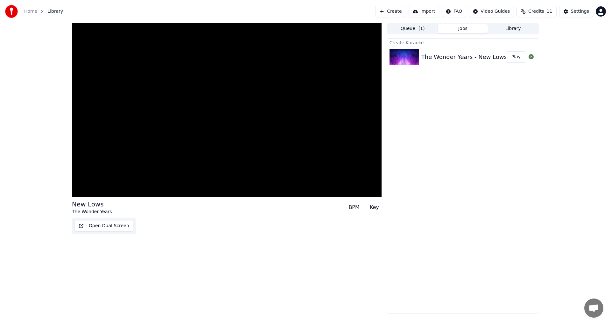
click at [511, 57] on button "Play" at bounding box center [516, 56] width 20 height 11
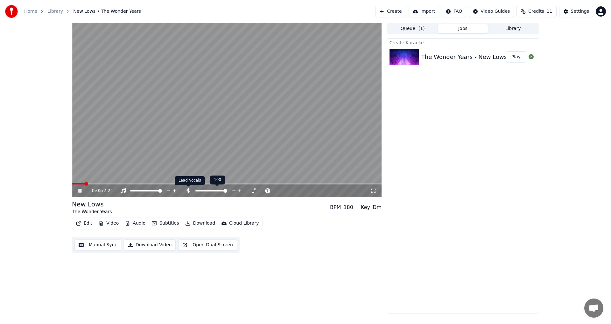
click at [188, 189] on icon at bounding box center [189, 190] width 4 height 5
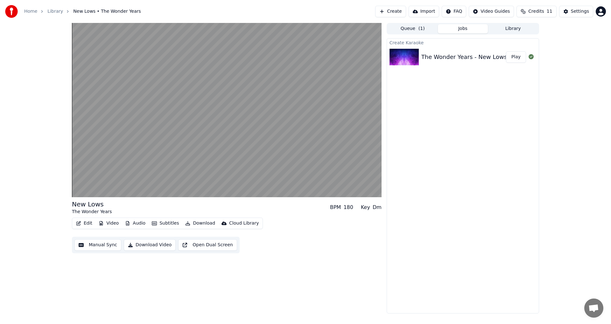
click at [145, 247] on button "Download Video" at bounding box center [150, 244] width 52 height 11
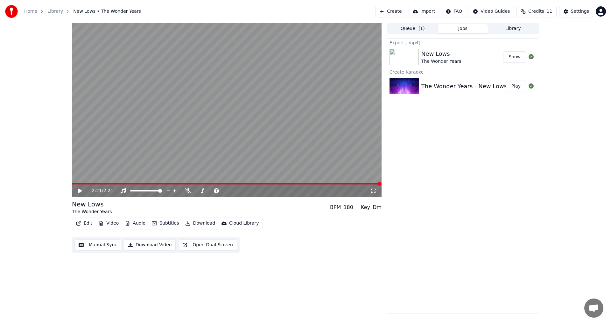
click at [513, 57] on button "Show" at bounding box center [514, 56] width 23 height 11
